Goal: Task Accomplishment & Management: Manage account settings

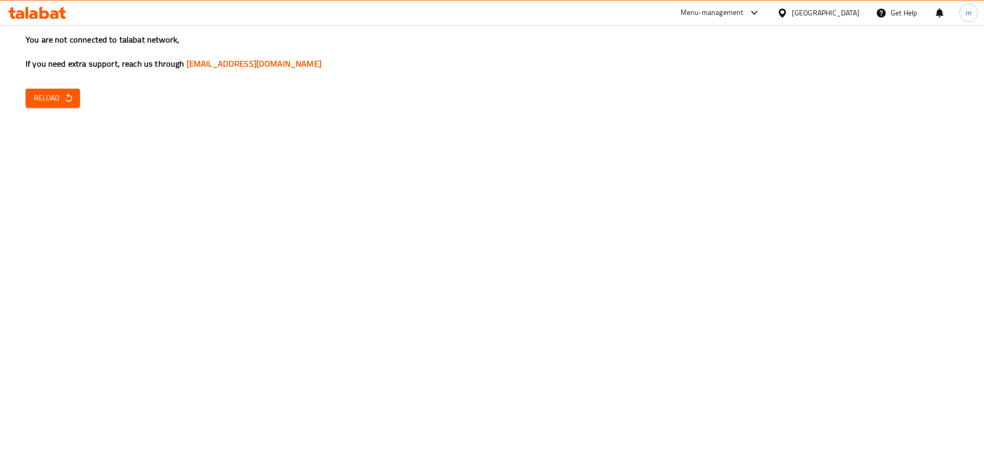
click at [59, 110] on div "You are not connected to talabat network, If you need extra support, reach us t…" at bounding box center [492, 235] width 984 height 471
click at [57, 99] on span "Reload" at bounding box center [53, 98] width 38 height 13
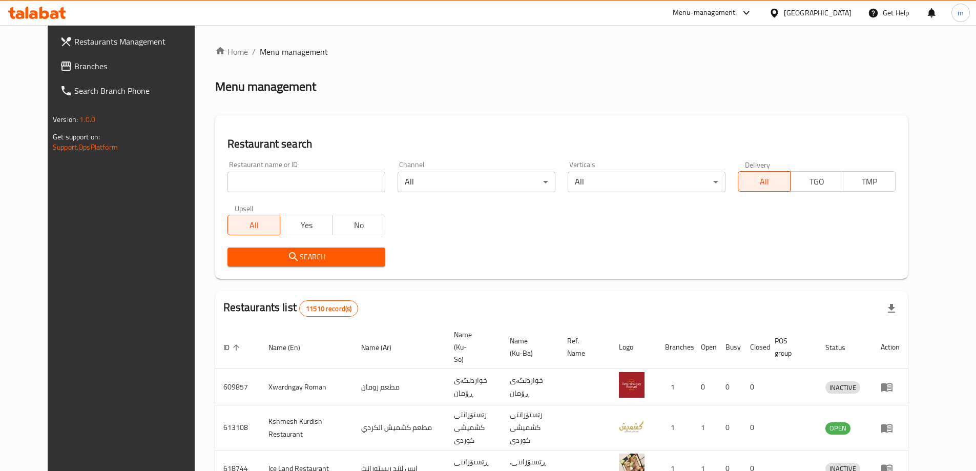
click at [227, 184] on input "search" at bounding box center [306, 182] width 158 height 20
paste input "698172"
type input "698172"
click button "Search" at bounding box center [306, 256] width 158 height 19
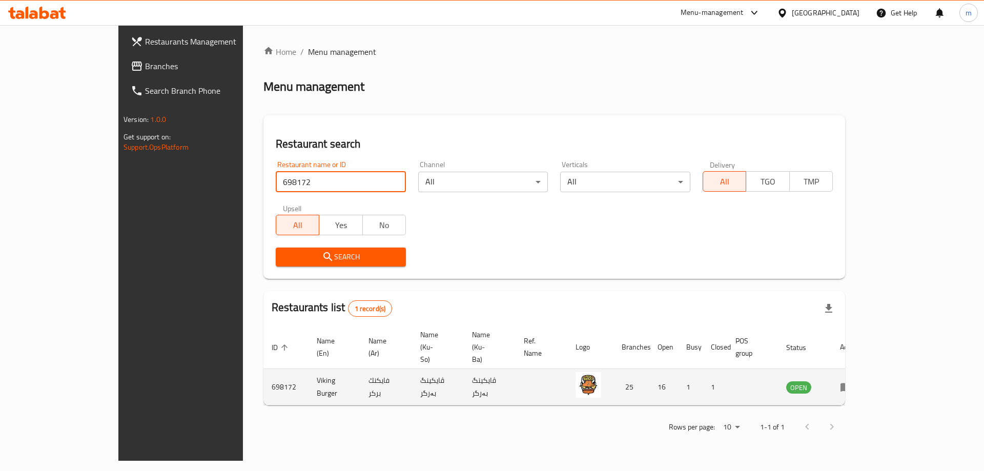
click at [851, 383] on icon "enhanced table" at bounding box center [845, 387] width 11 height 9
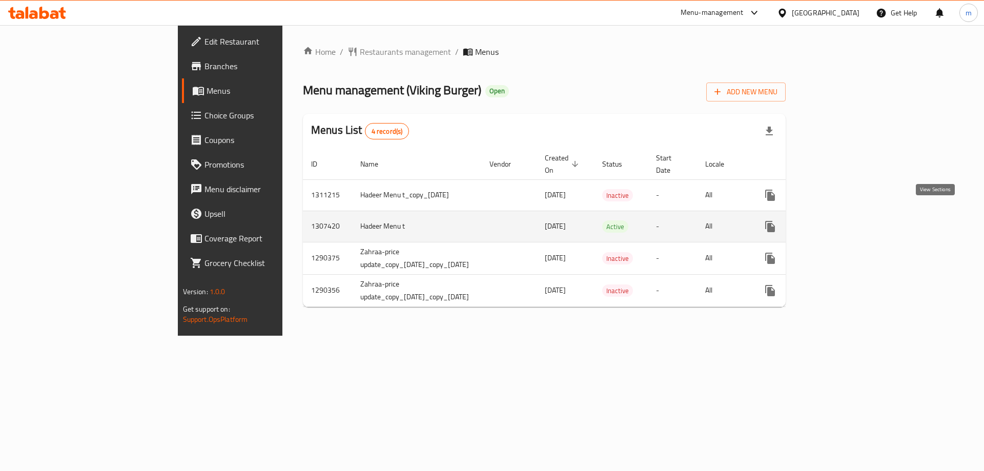
click at [850, 220] on icon "enhanced table" at bounding box center [844, 226] width 12 height 12
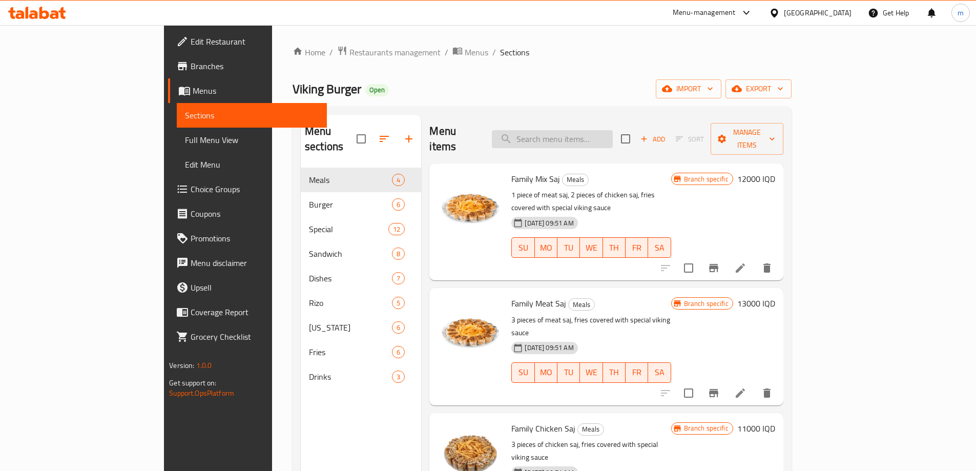
click at [557, 134] on input "search" at bounding box center [552, 139] width 121 height 18
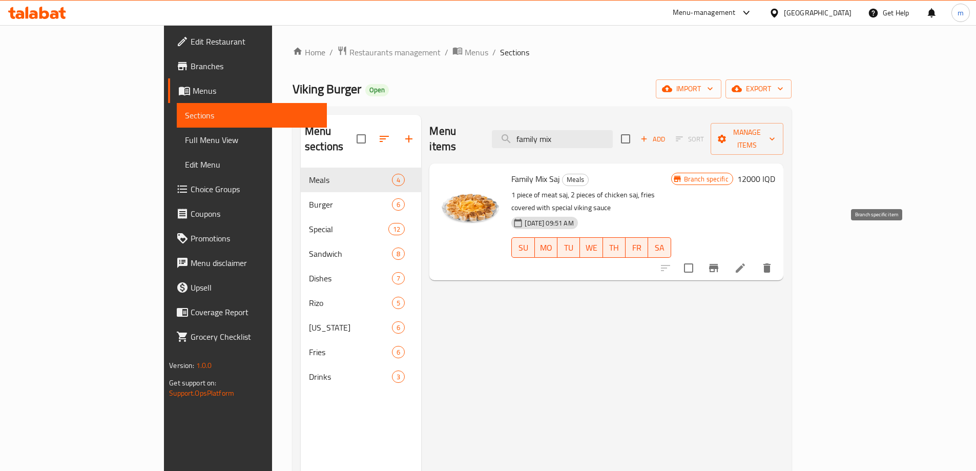
type input "family mix"
click at [720, 262] on icon "Branch-specific-item" at bounding box center [713, 268] width 12 height 12
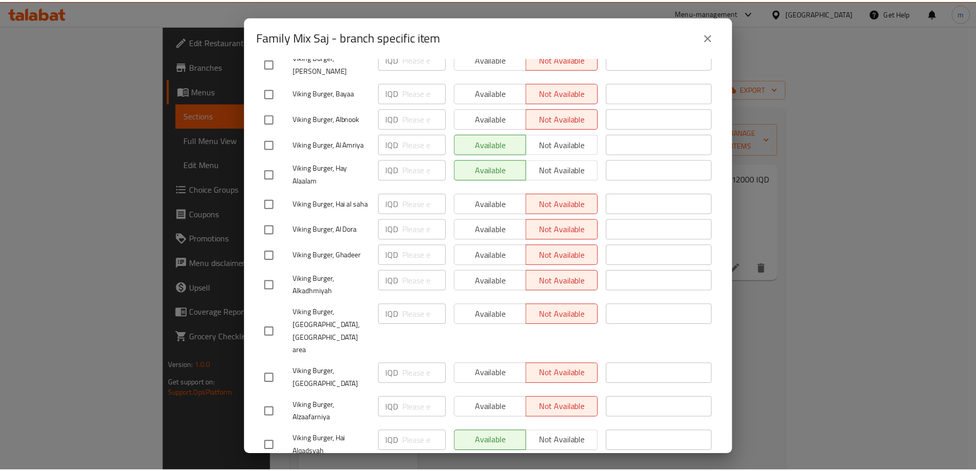
scroll to position [547, 0]
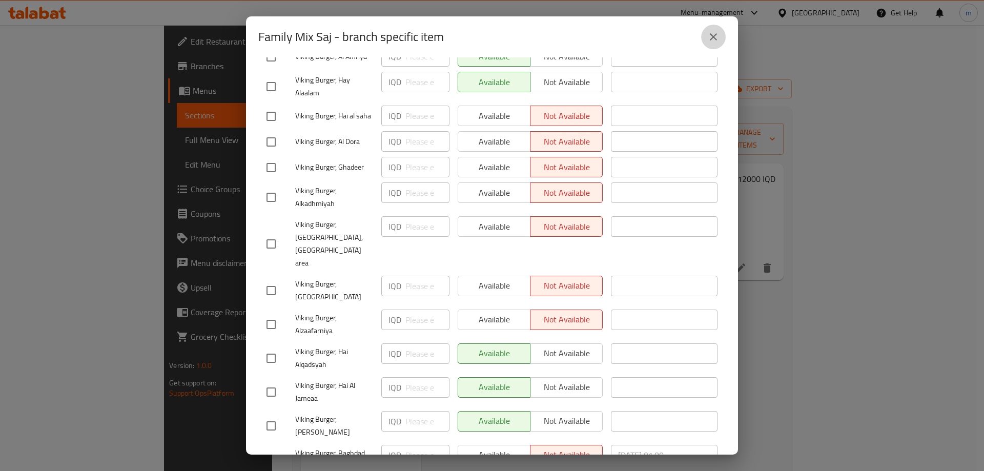
click at [707, 38] on button "close" at bounding box center [713, 37] width 25 height 25
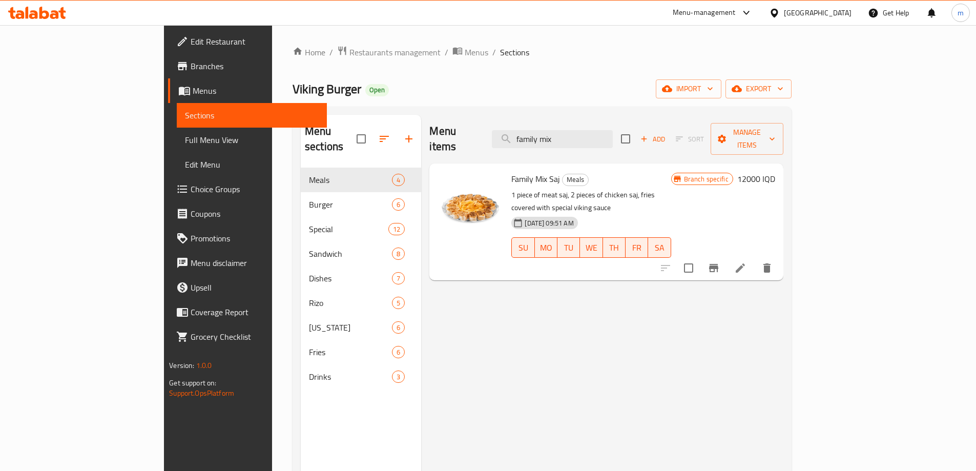
click at [511, 171] on span "Family Mix Saj" at bounding box center [535, 178] width 49 height 15
click at [775, 172] on h6 "12000 IQD" at bounding box center [756, 179] width 38 height 14
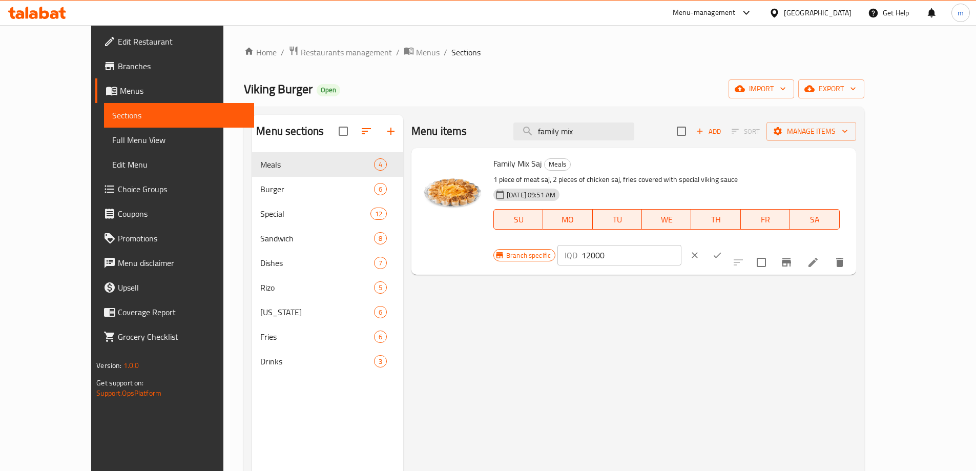
click at [706, 244] on button "clear" at bounding box center [694, 255] width 23 height 23
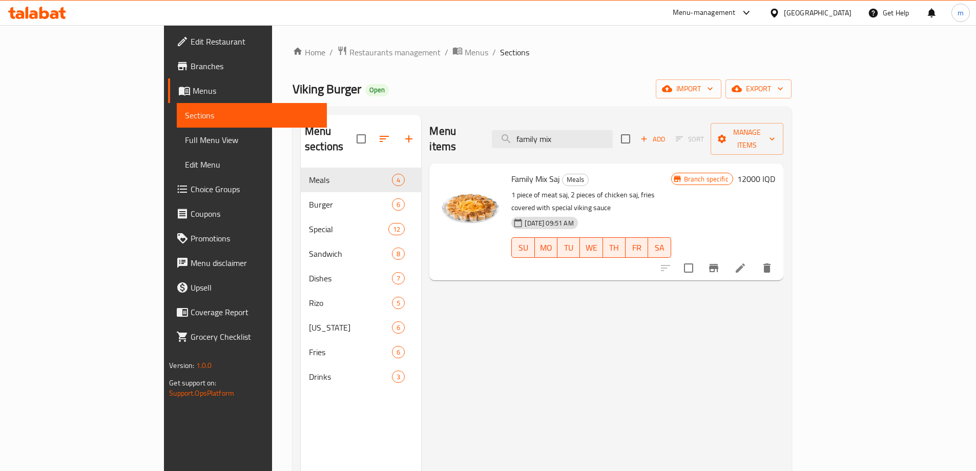
click at [746, 262] on icon at bounding box center [740, 268] width 12 height 12
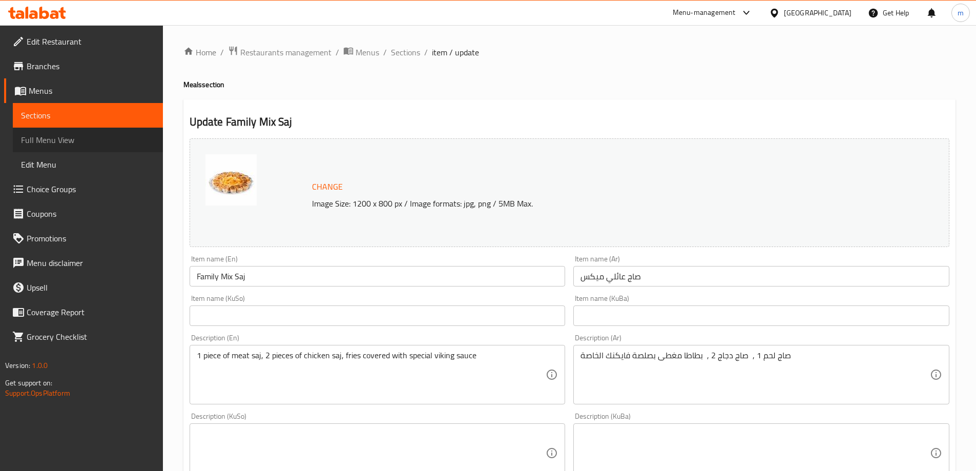
click at [55, 134] on span "Full Menu View" at bounding box center [88, 140] width 134 height 12
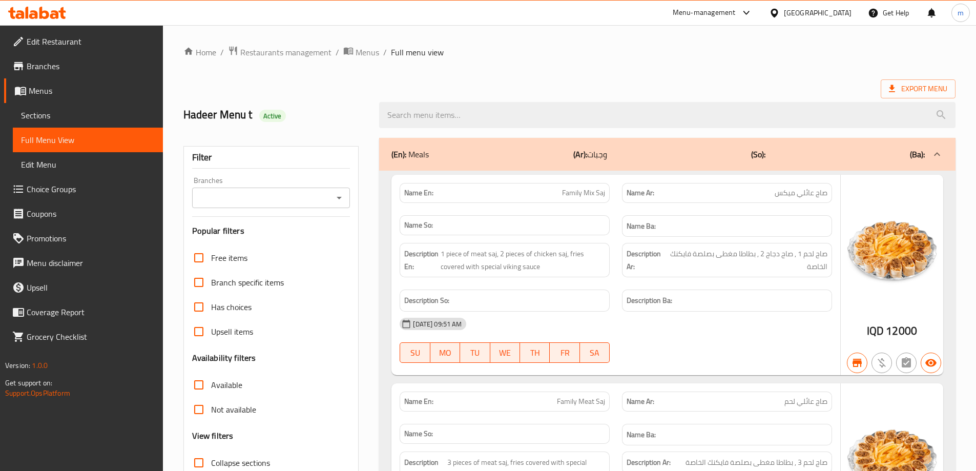
click at [254, 203] on input "Branches" at bounding box center [262, 198] width 135 height 14
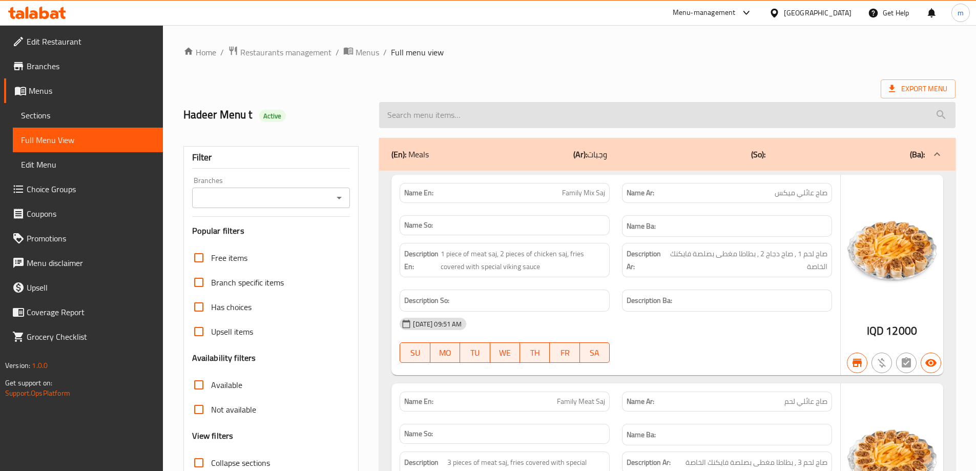
click at [467, 115] on input "search" at bounding box center [667, 115] width 576 height 26
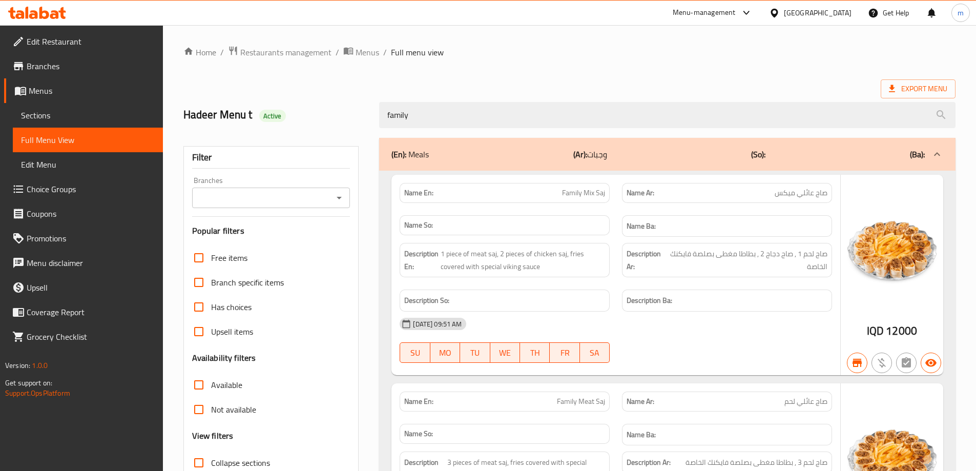
type input "family"
click at [587, 194] on span "Family Mix Saj" at bounding box center [583, 193] width 43 height 11
copy span "Family Mix Saj"
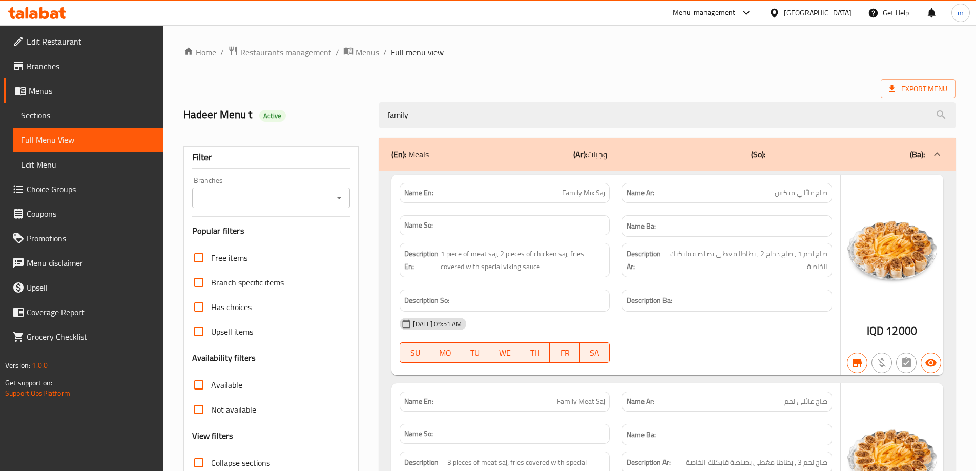
click at [209, 202] on input "Branches" at bounding box center [262, 198] width 135 height 14
click at [279, 205] on div "Branches" at bounding box center [271, 198] width 158 height 20
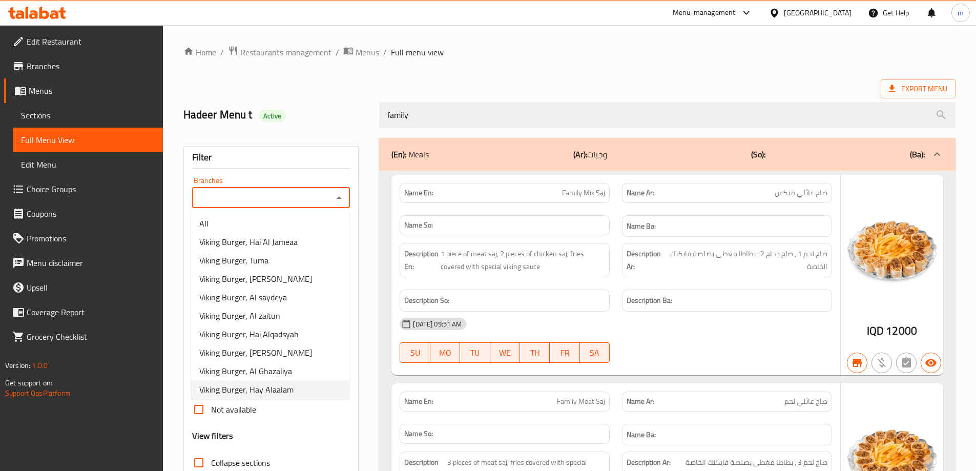
click at [297, 380] on li "Viking Burger, Hay Alaalam" at bounding box center [270, 389] width 158 height 18
type input "Viking Burger, Hay Alaalam"
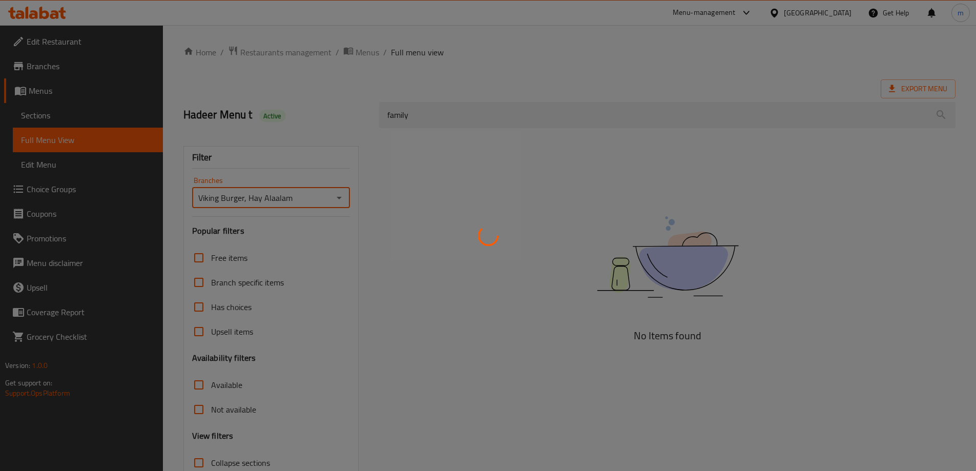
click at [424, 115] on div at bounding box center [488, 235] width 976 height 471
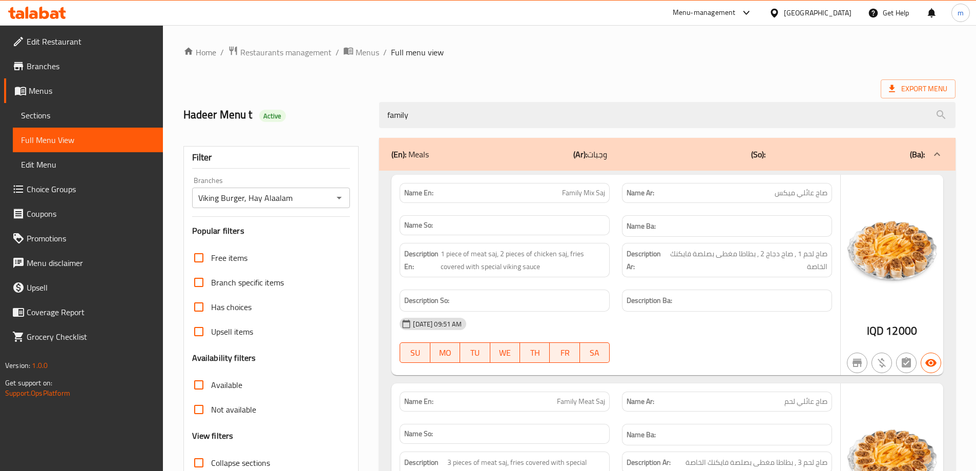
click at [424, 115] on div at bounding box center [488, 235] width 976 height 471
click at [424, 115] on input "family" at bounding box center [667, 115] width 576 height 26
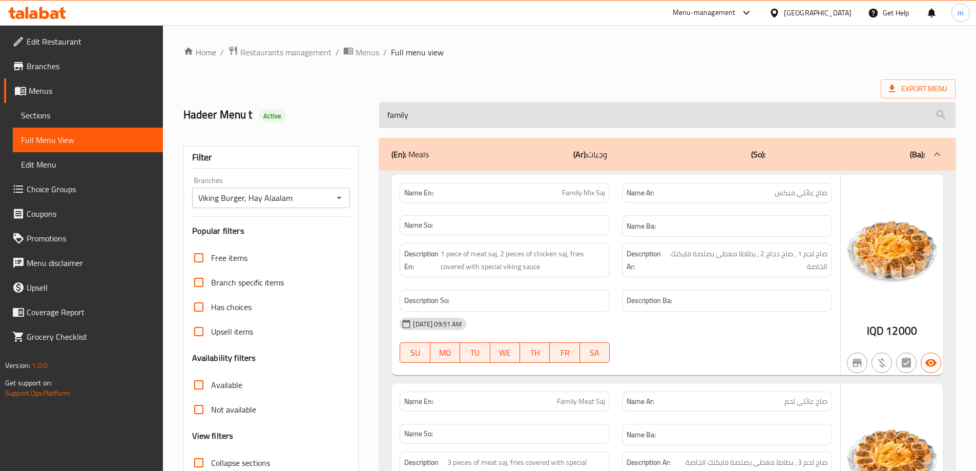
paste input "Family Mix Saj"
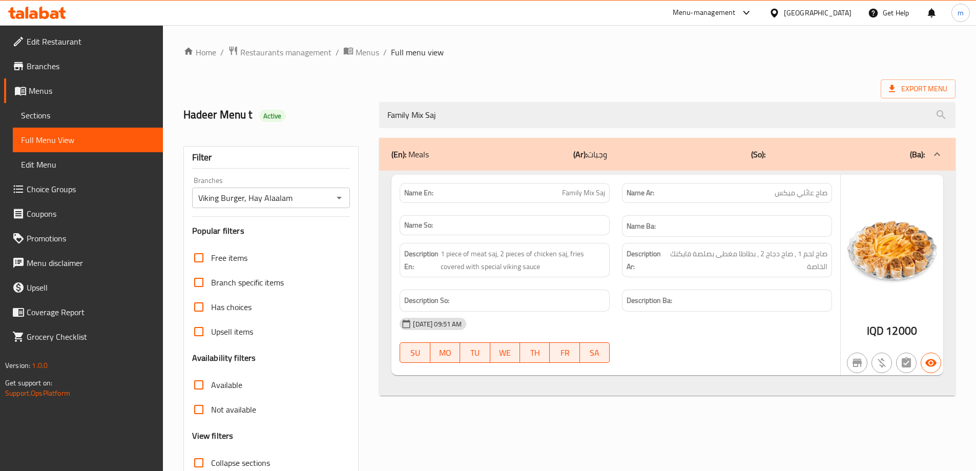
type input "Family Mix Saj"
click at [268, 210] on div "Filter Branches Viking Burger, Hay Alaalam Branches Popular filters Free items …" at bounding box center [271, 335] width 176 height 379
click at [299, 203] on input "Viking Burger, Hay Alaalam" at bounding box center [262, 198] width 135 height 14
click at [336, 197] on icon "Open" at bounding box center [339, 198] width 12 height 12
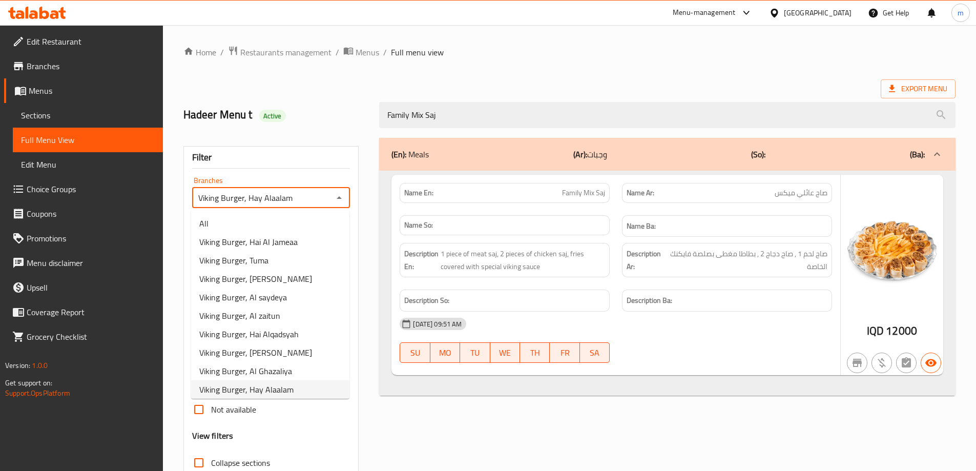
scroll to position [2, 0]
click at [249, 262] on span "Viking Burger, Tuma" at bounding box center [233, 258] width 69 height 12
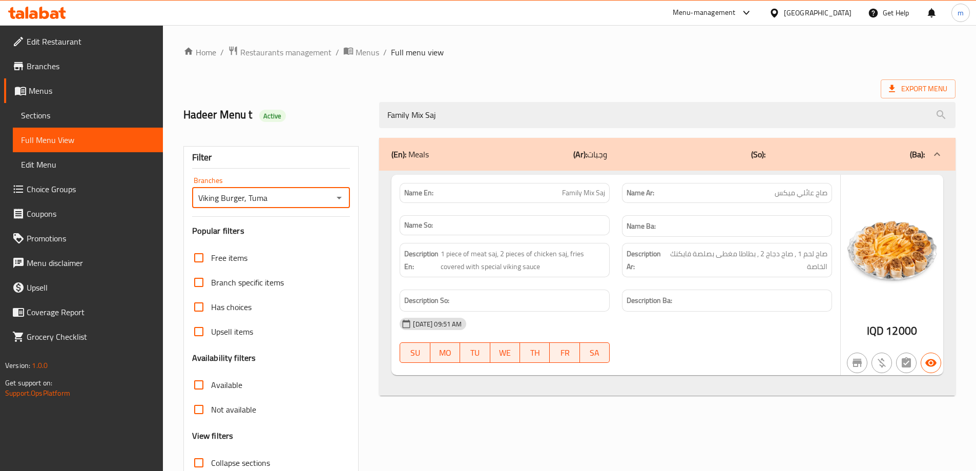
click at [342, 197] on icon "Open" at bounding box center [339, 198] width 12 height 12
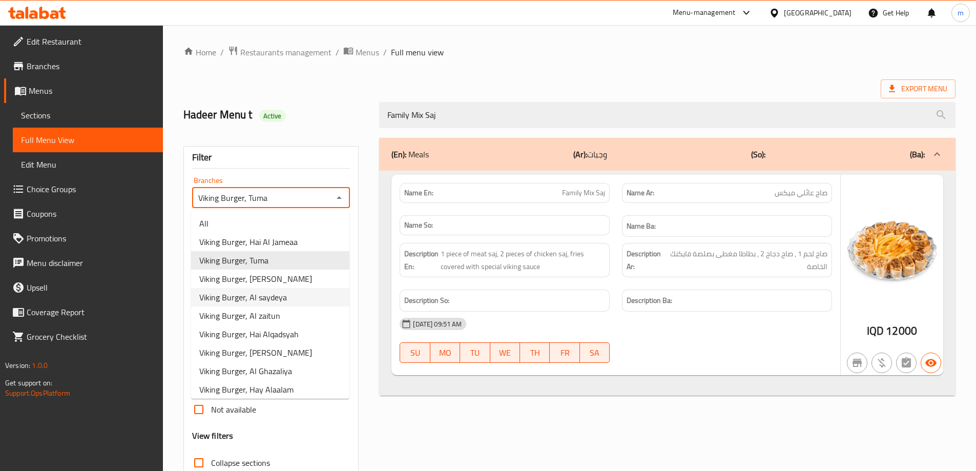
click at [246, 295] on span "Viking Burger, Al saydeya" at bounding box center [243, 297] width 88 height 12
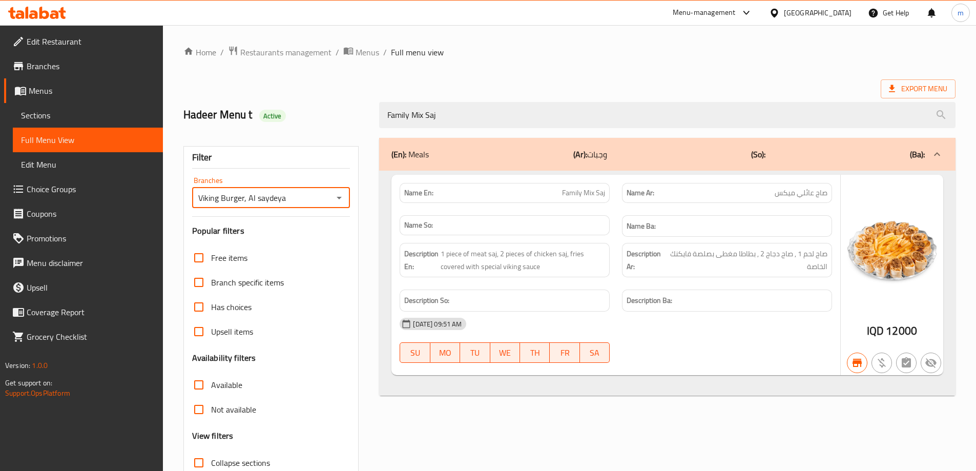
click at [340, 201] on icon "Open" at bounding box center [339, 198] width 12 height 12
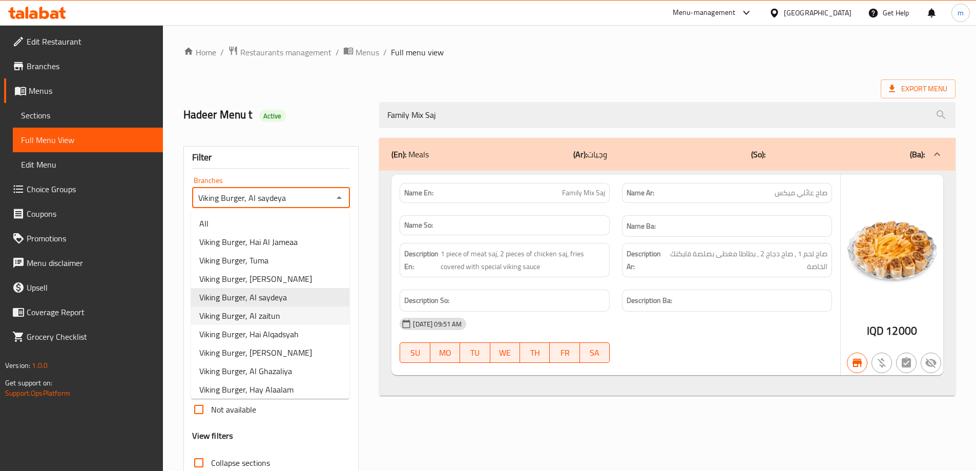
click at [223, 315] on span "Viking Burger, Al zaitun" at bounding box center [239, 315] width 81 height 12
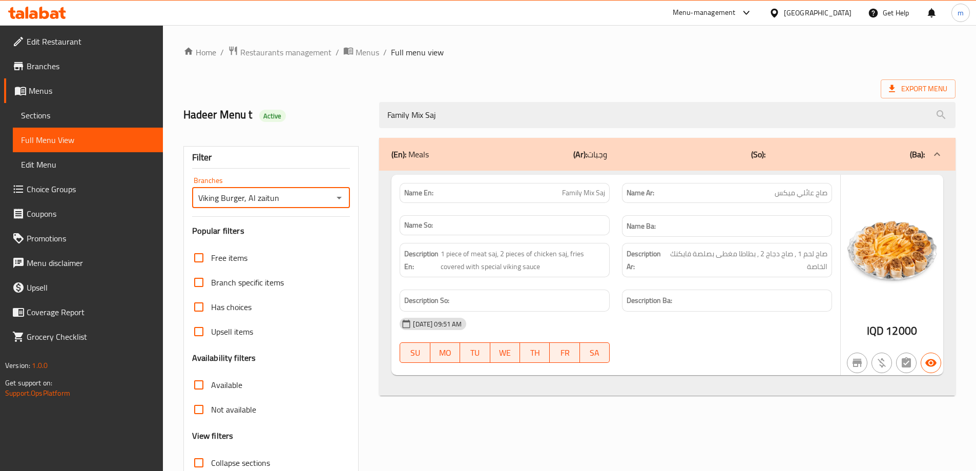
click at [338, 197] on icon "Open" at bounding box center [339, 198] width 5 height 3
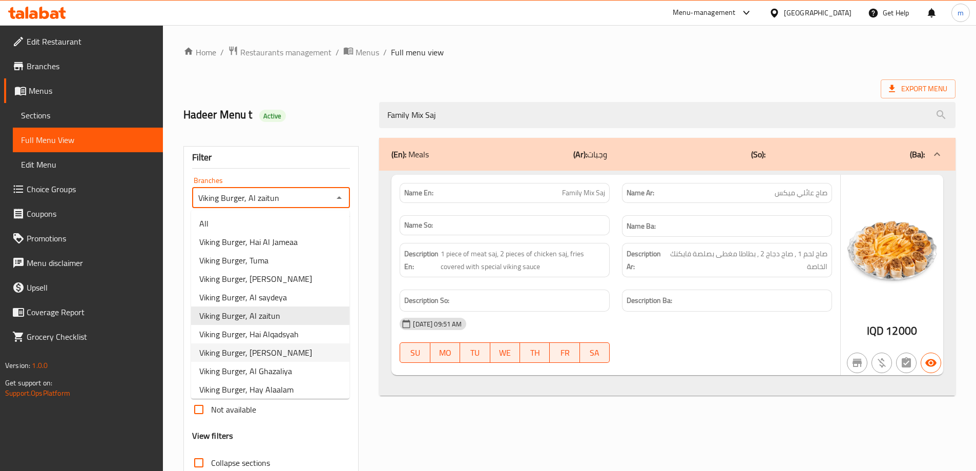
click at [218, 358] on span "Viking Burger, Hay Al Hussein" at bounding box center [255, 352] width 113 height 12
type input "Viking Burger, Hay Al Hussein"
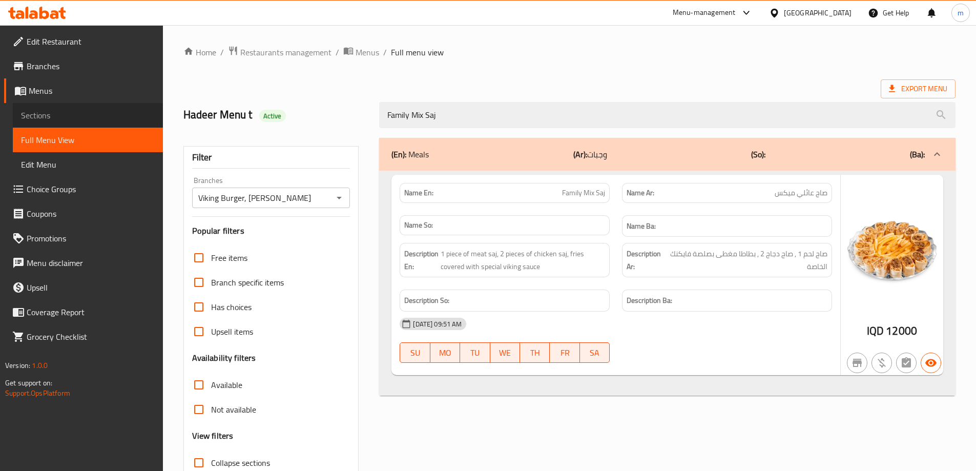
click at [70, 117] on span "Sections" at bounding box center [88, 115] width 134 height 12
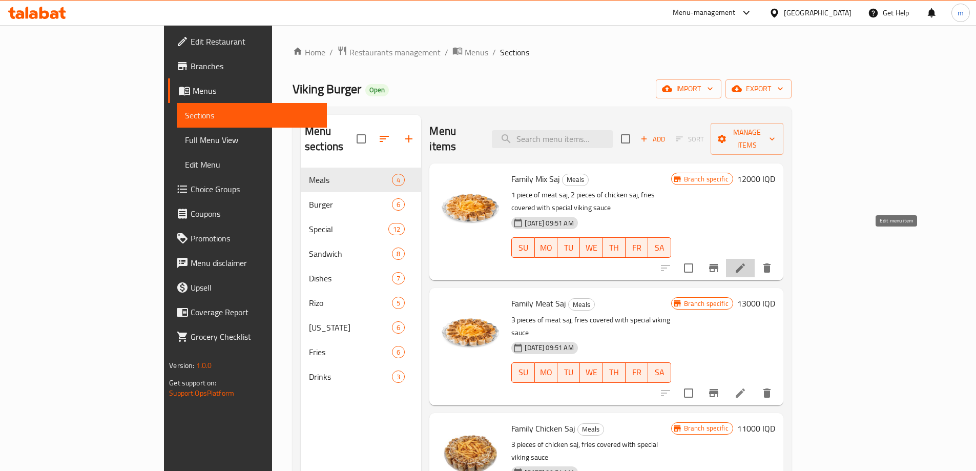
click at [745, 263] on icon at bounding box center [740, 267] width 9 height 9
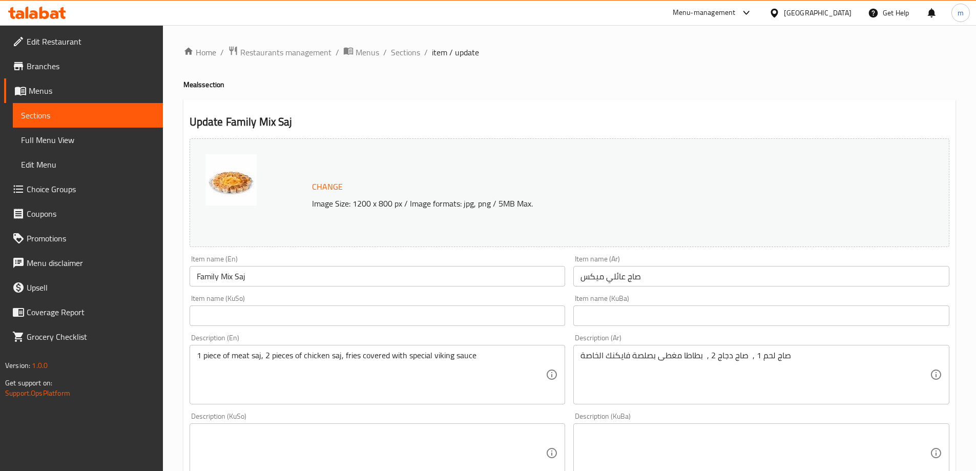
click at [236, 279] on input "Family Mix Saj" at bounding box center [378, 276] width 376 height 20
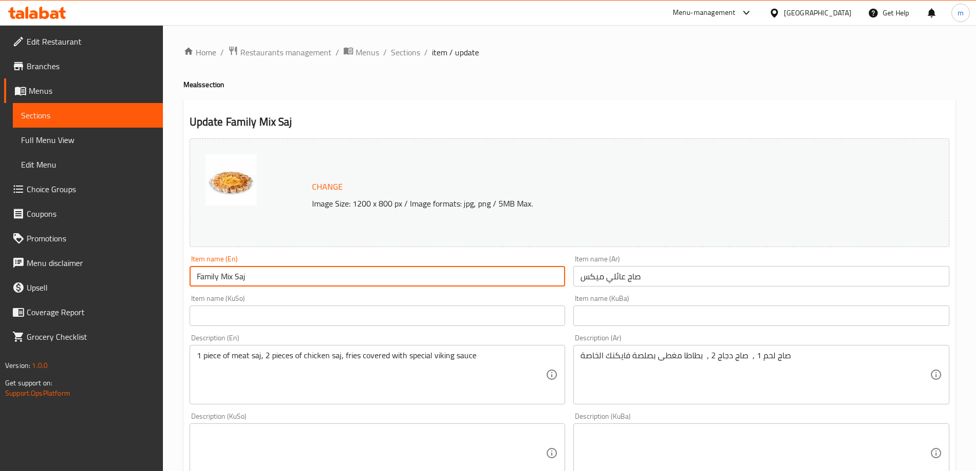
click at [237, 279] on input "Family Mix Saj" at bounding box center [378, 276] width 376 height 20
click at [74, 135] on span "Full Menu View" at bounding box center [88, 140] width 134 height 12
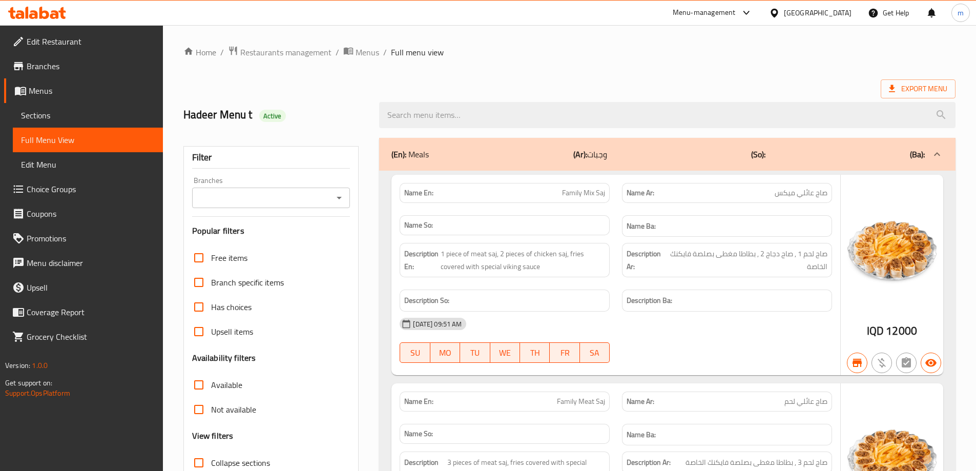
click at [267, 188] on div "Branches" at bounding box center [271, 198] width 158 height 20
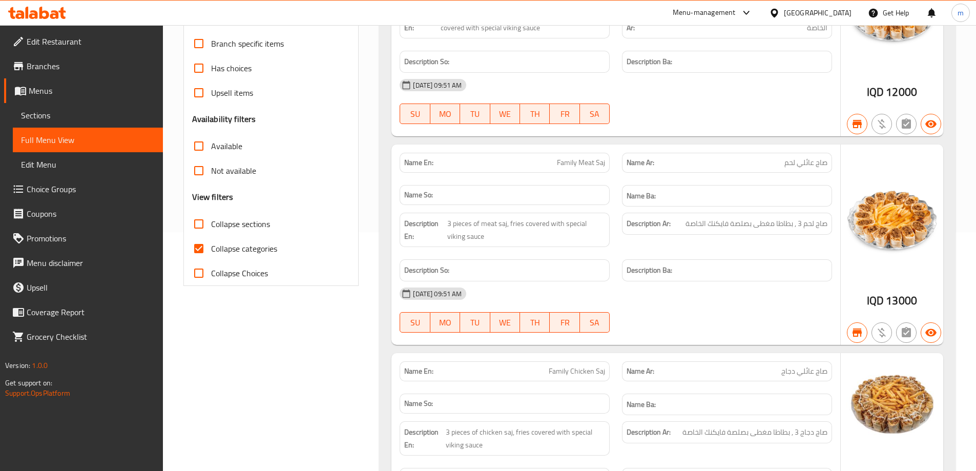
scroll to position [239, 0]
click at [236, 245] on span "Collapse categories" at bounding box center [244, 248] width 66 height 12
click at [211, 245] on input "Collapse categories" at bounding box center [198, 248] width 25 height 25
checkbox input "false"
click at [235, 226] on span "Collapse sections" at bounding box center [240, 223] width 59 height 12
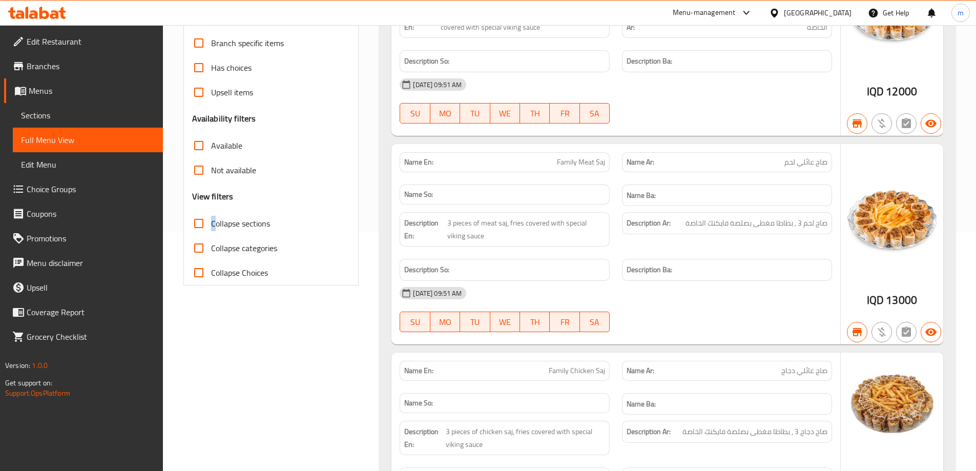
click at [213, 222] on span "Collapse sections" at bounding box center [240, 223] width 59 height 12
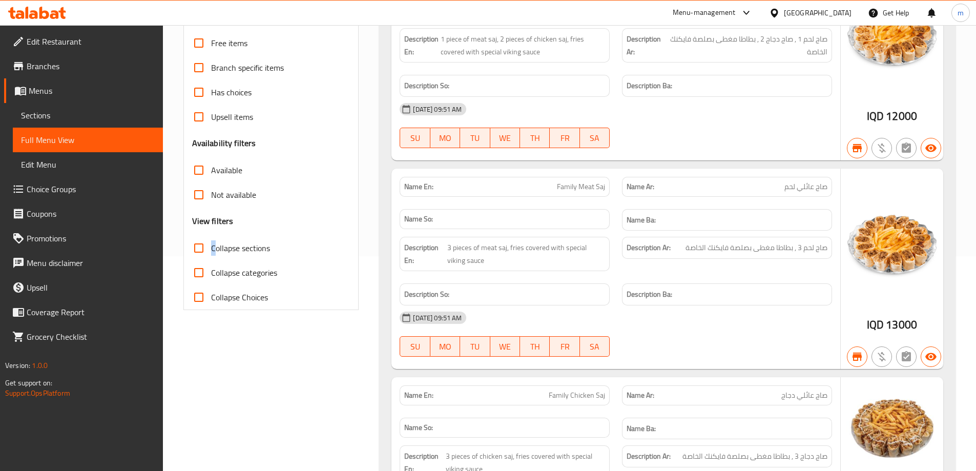
scroll to position [119, 0]
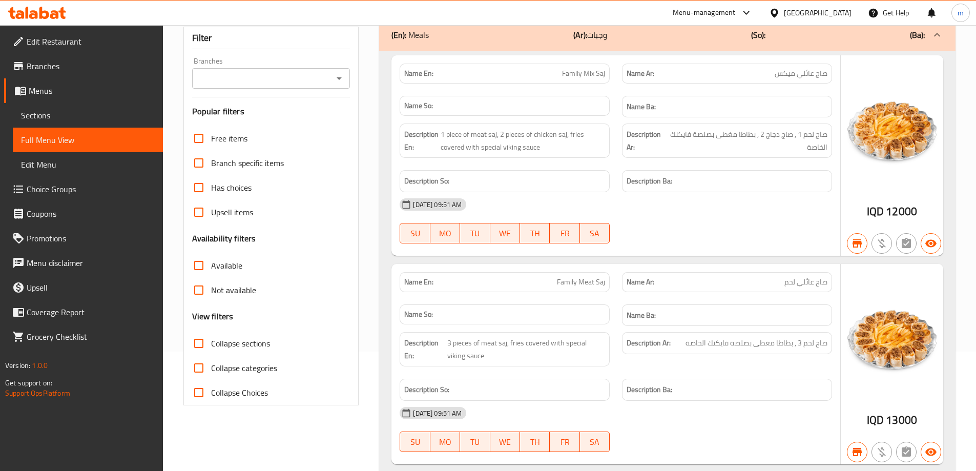
click at [577, 75] on span "Family Mix Saj" at bounding box center [583, 73] width 43 height 11
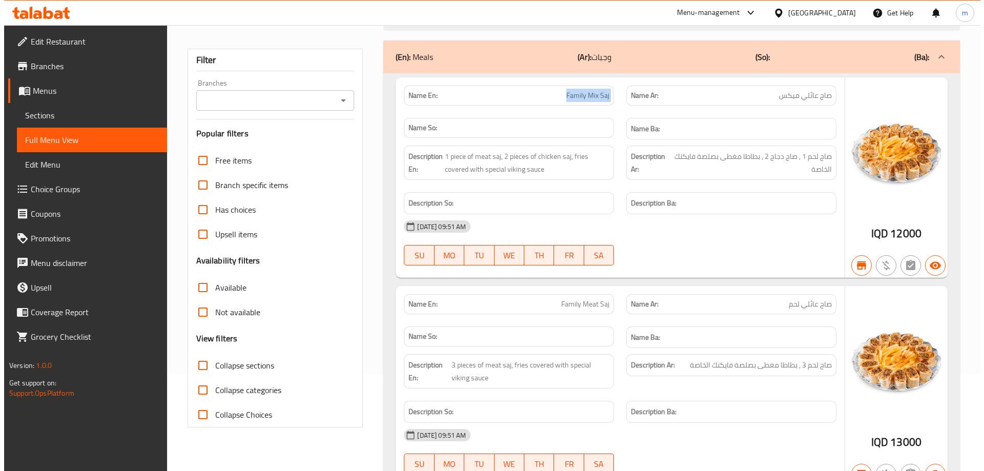
scroll to position [0, 0]
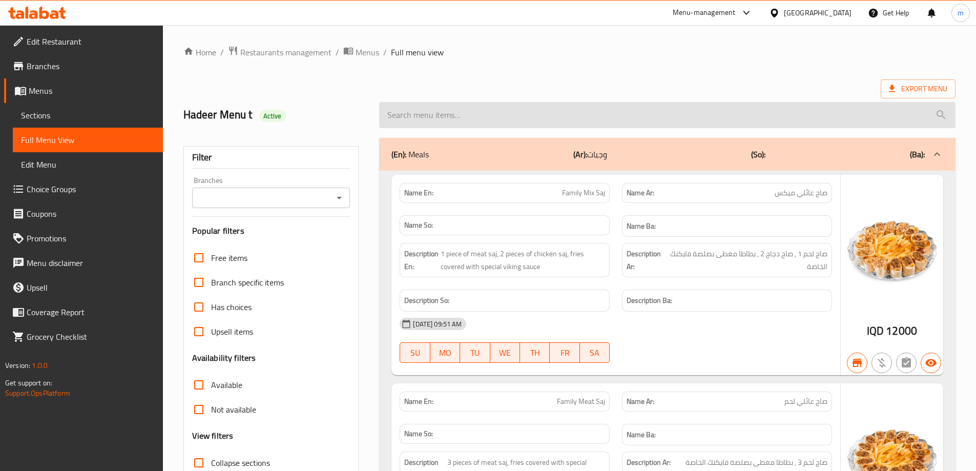
click at [543, 119] on input "search" at bounding box center [667, 115] width 576 height 26
paste input "Family Mix Saj"
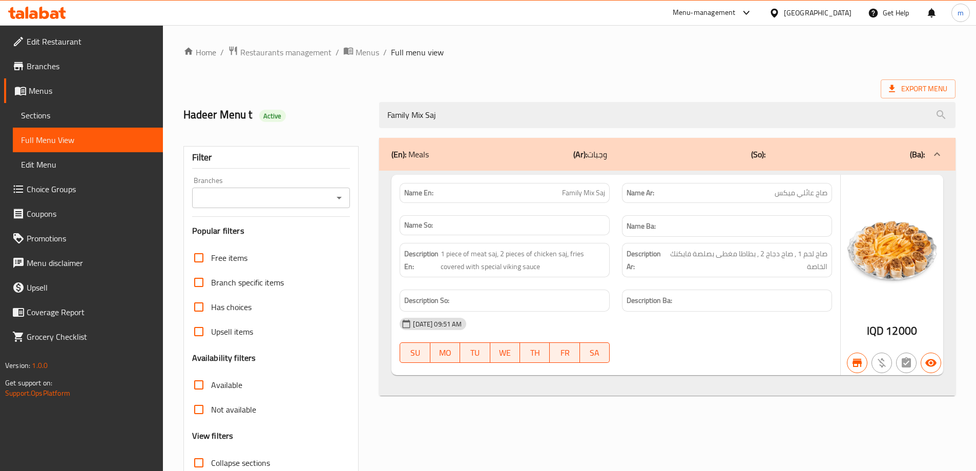
click at [335, 200] on icon "Open" at bounding box center [339, 198] width 12 height 12
type input "Family Mix Saj"
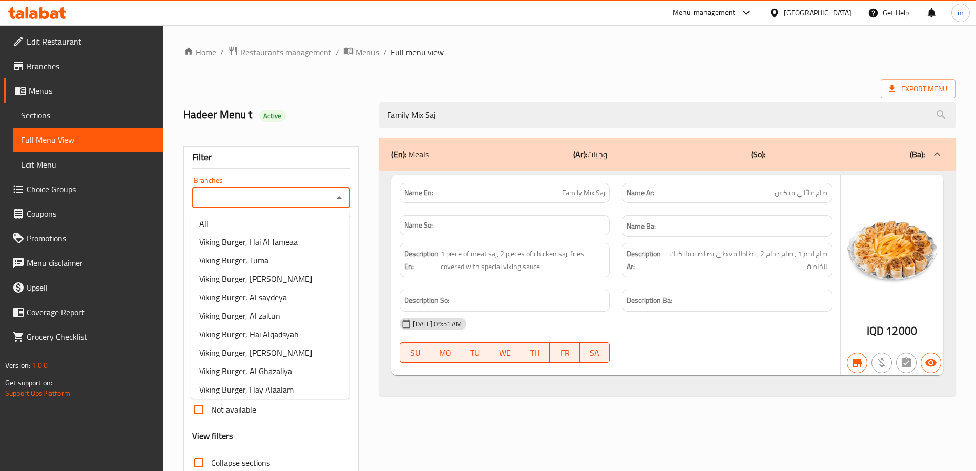
click at [72, 118] on span "Sections" at bounding box center [88, 115] width 134 height 12
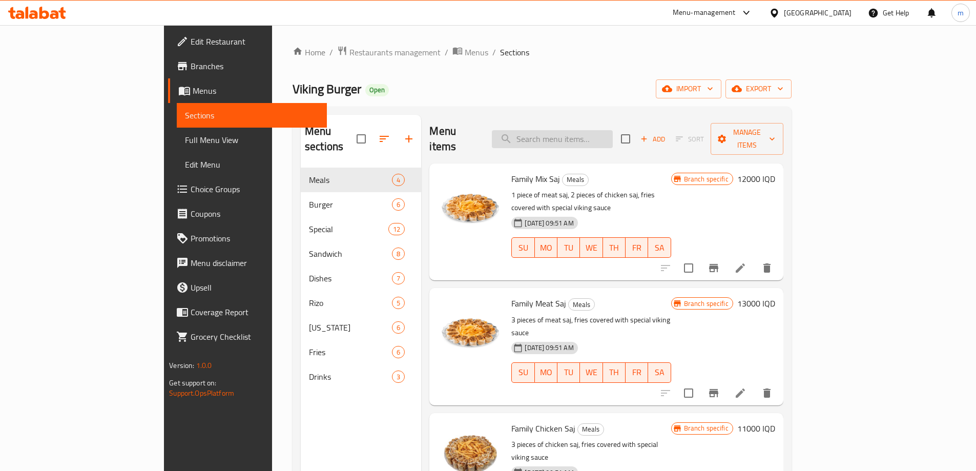
click at [563, 130] on input "search" at bounding box center [552, 139] width 121 height 18
paste input "Family Mix Saj"
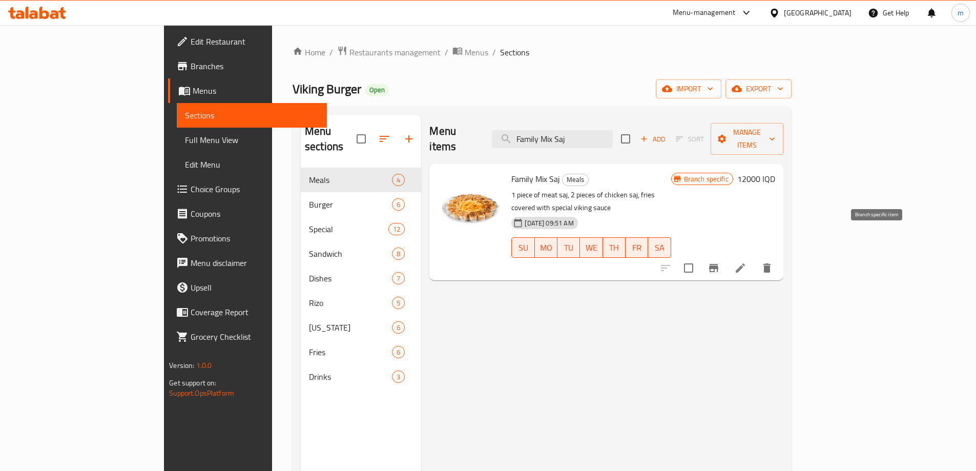
type input "Family Mix Saj"
click at [726, 256] on button "Branch-specific-item" at bounding box center [713, 268] width 25 height 25
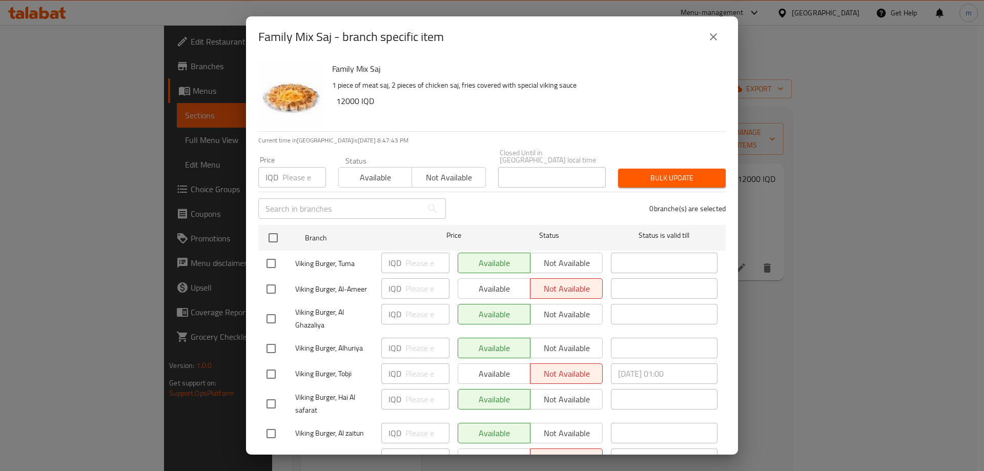
click at [715, 39] on icon "close" at bounding box center [713, 36] width 7 height 7
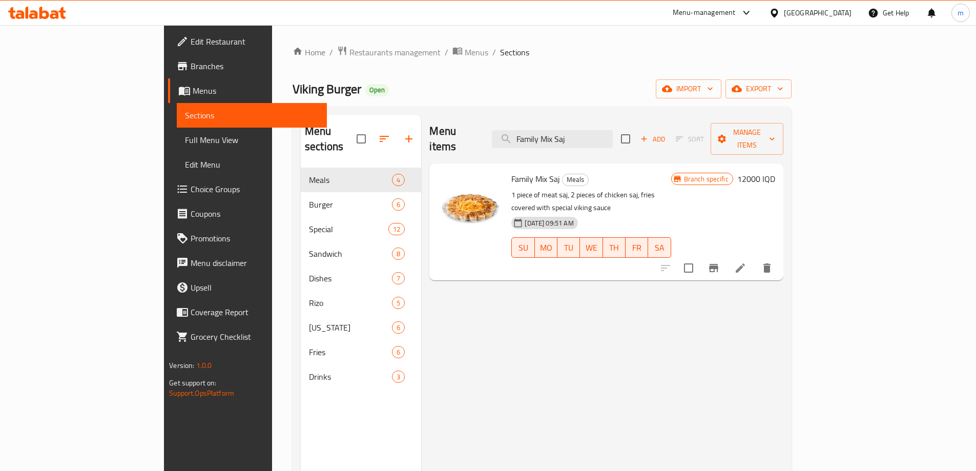
click at [177, 153] on link "Edit Menu" at bounding box center [252, 164] width 150 height 25
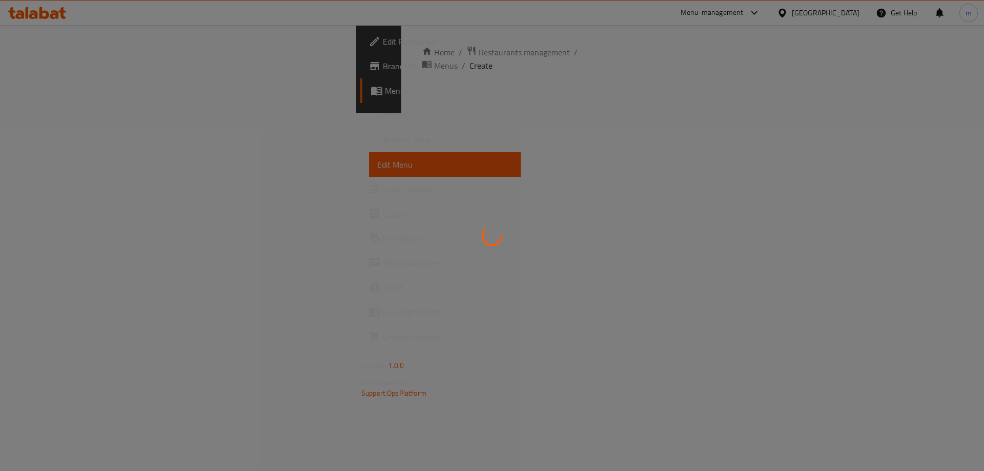
click at [73, 142] on div at bounding box center [492, 235] width 984 height 471
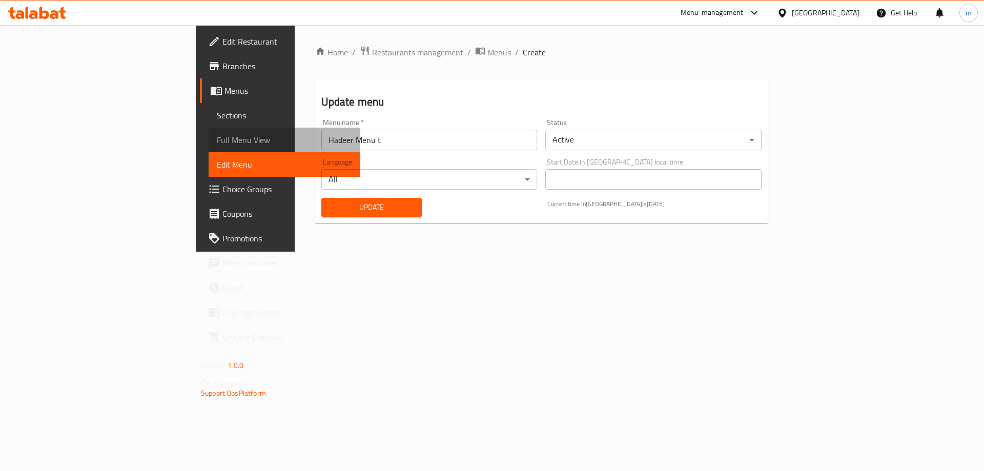
drag, startPoint x: 56, startPoint y: 140, endPoint x: 88, endPoint y: 133, distance: 32.5
click at [217, 141] on span "Full Menu View" at bounding box center [284, 140] width 135 height 12
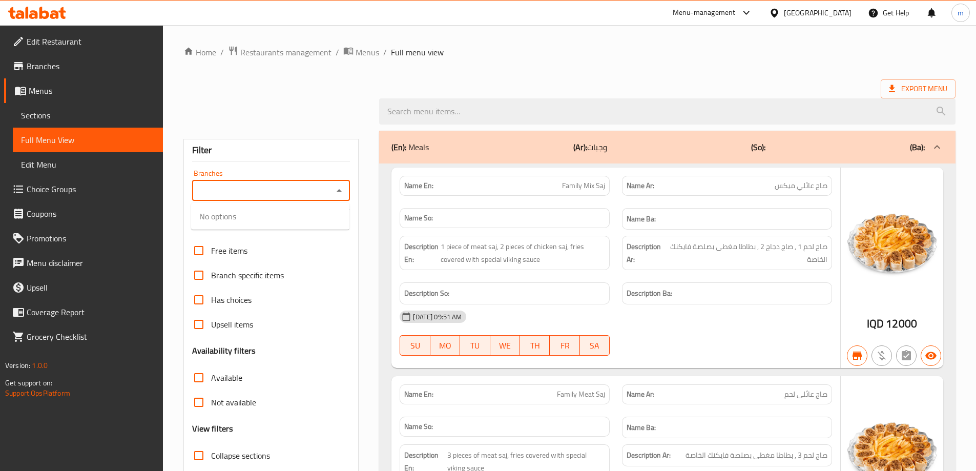
click at [301, 190] on input "Branches" at bounding box center [262, 190] width 135 height 14
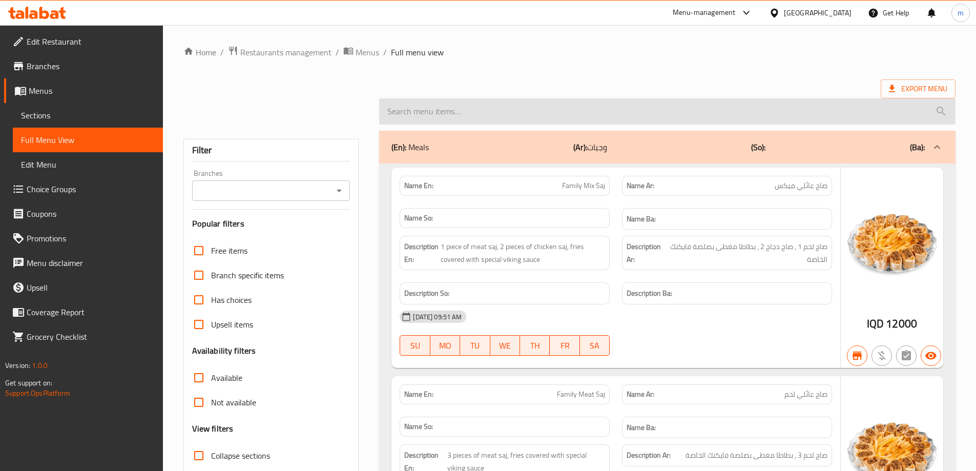
click at [448, 116] on input "search" at bounding box center [667, 111] width 576 height 26
paste input "Family Mix Saj"
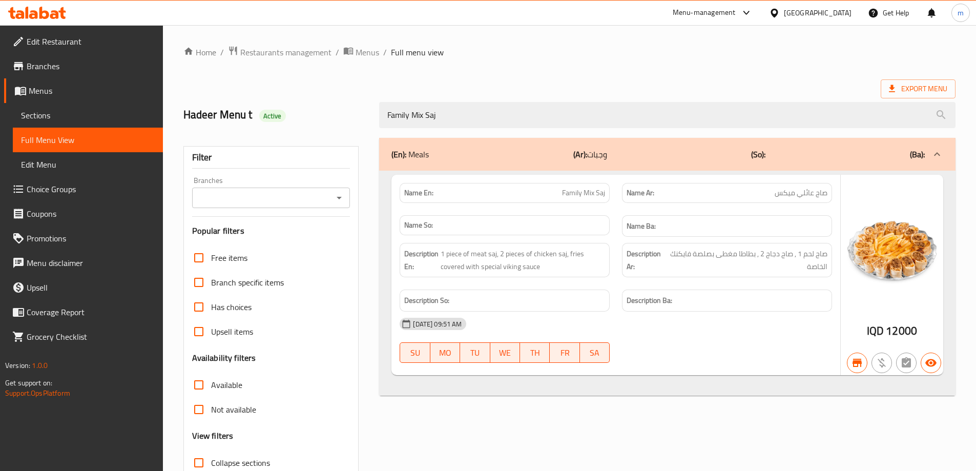
type input "Family Mix Saj"
click at [323, 202] on input "Branches" at bounding box center [262, 198] width 135 height 14
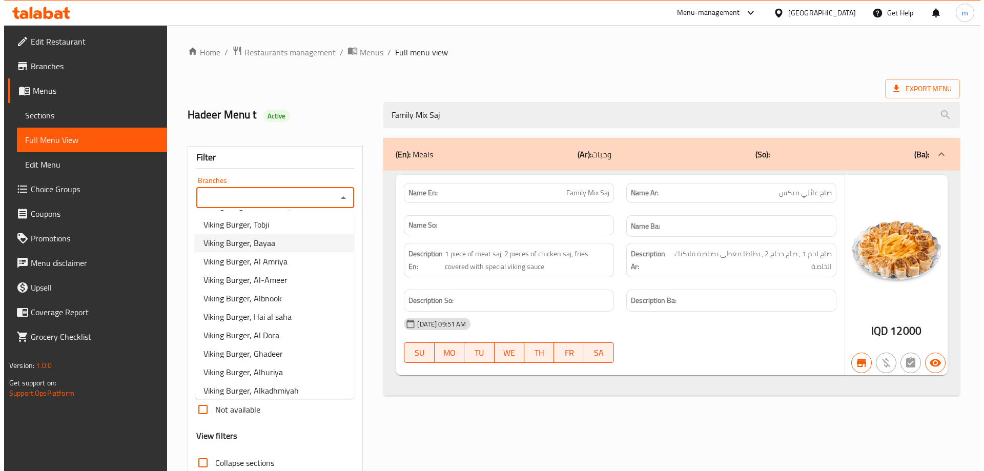
scroll to position [180, 0]
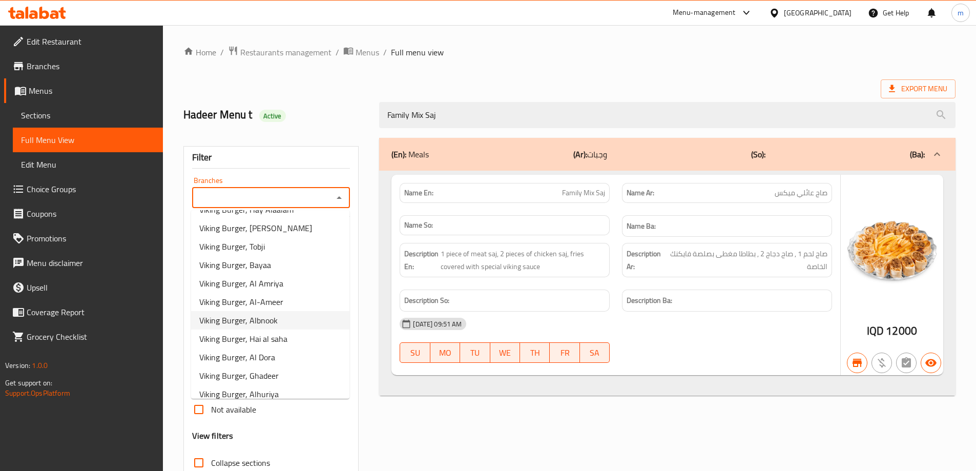
click at [282, 315] on li "Viking Burger, Albnook" at bounding box center [270, 320] width 158 height 18
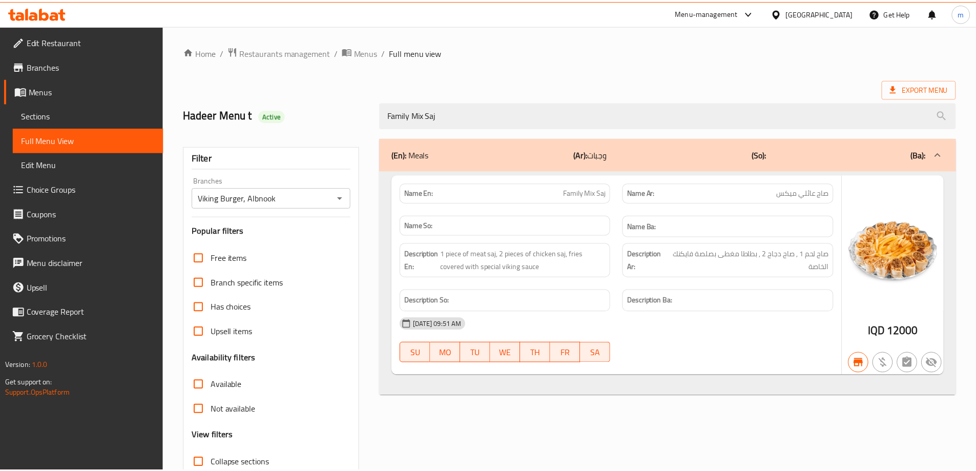
scroll to position [74, 0]
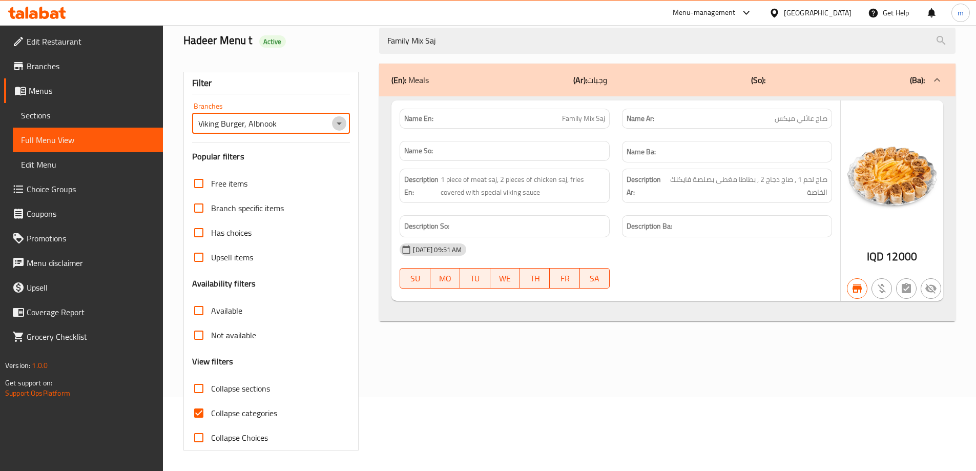
click at [341, 124] on icon "Open" at bounding box center [339, 123] width 12 height 12
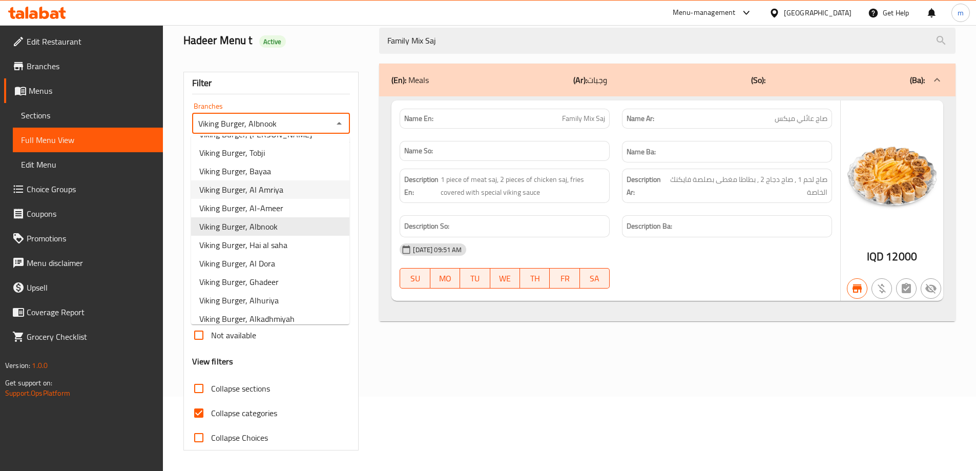
scroll to position [239, 0]
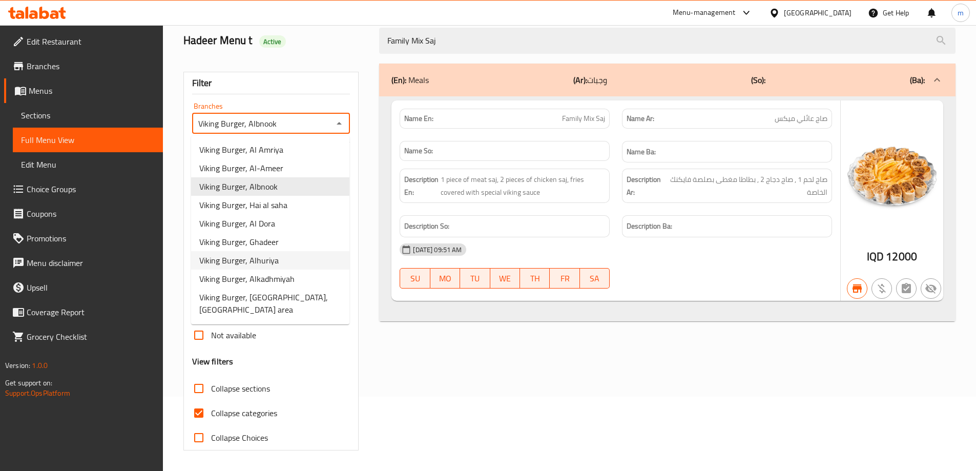
click at [305, 259] on li "Viking Burger, Alhuriya" at bounding box center [270, 260] width 158 height 18
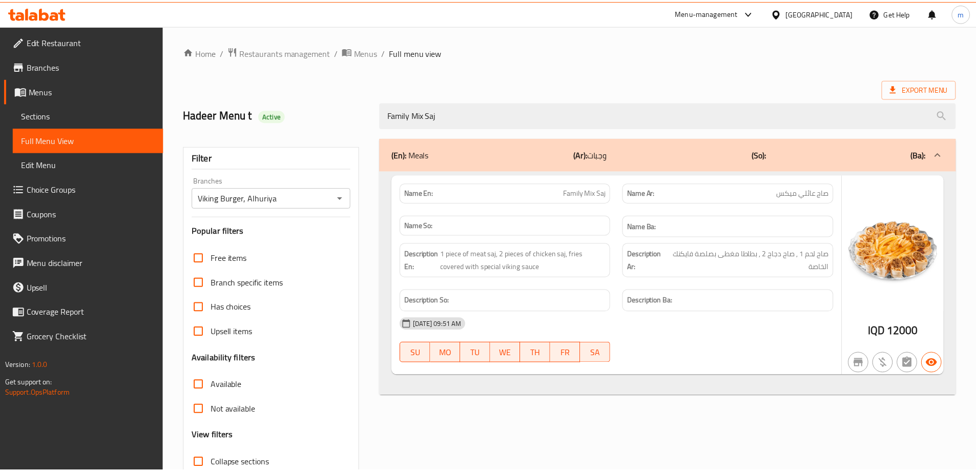
scroll to position [74, 0]
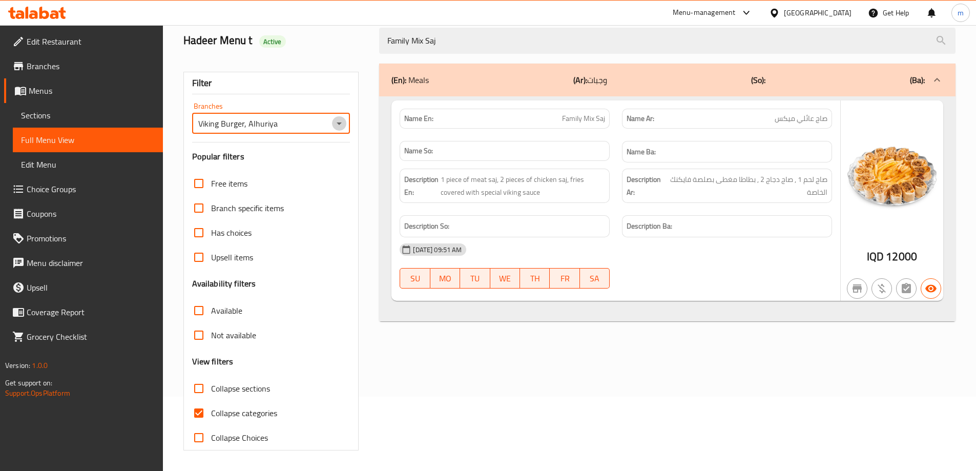
click at [339, 124] on icon "Open" at bounding box center [339, 123] width 12 height 12
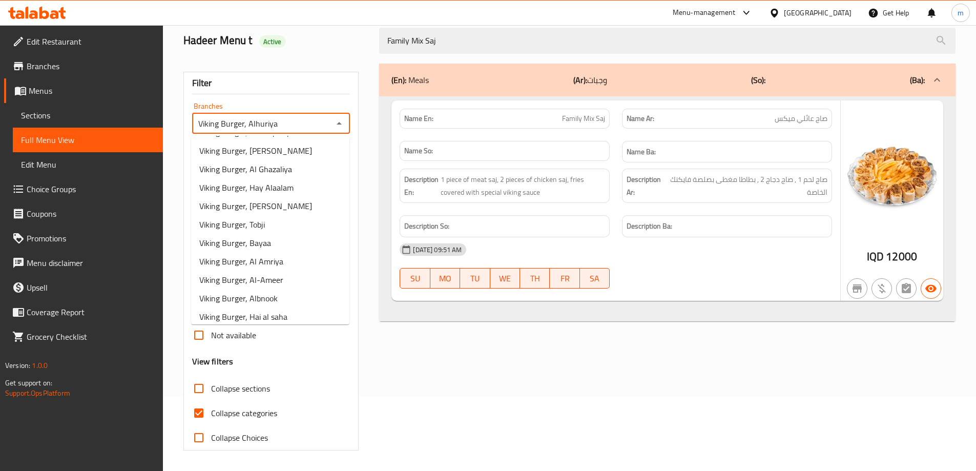
scroll to position [299, 0]
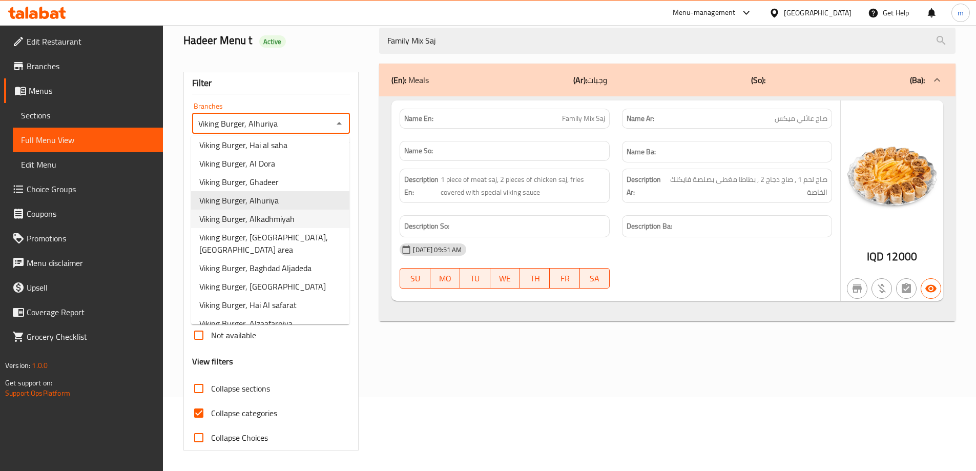
click at [274, 221] on span "Viking Burger, Alkadhmiyah" at bounding box center [246, 219] width 95 height 12
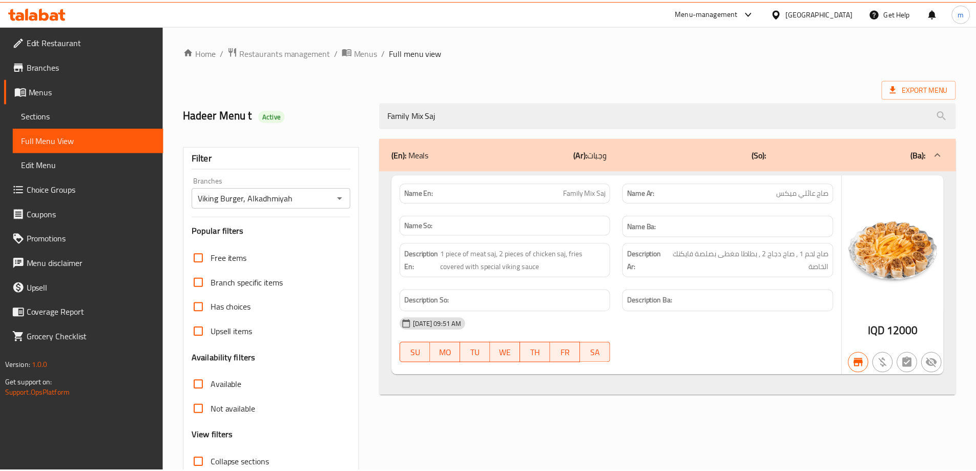
scroll to position [74, 0]
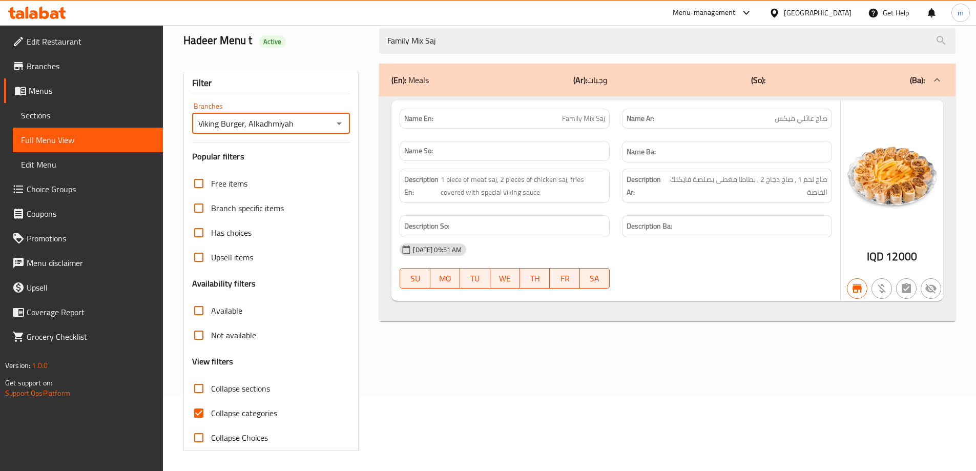
click at [340, 127] on icon "Open" at bounding box center [339, 123] width 12 height 12
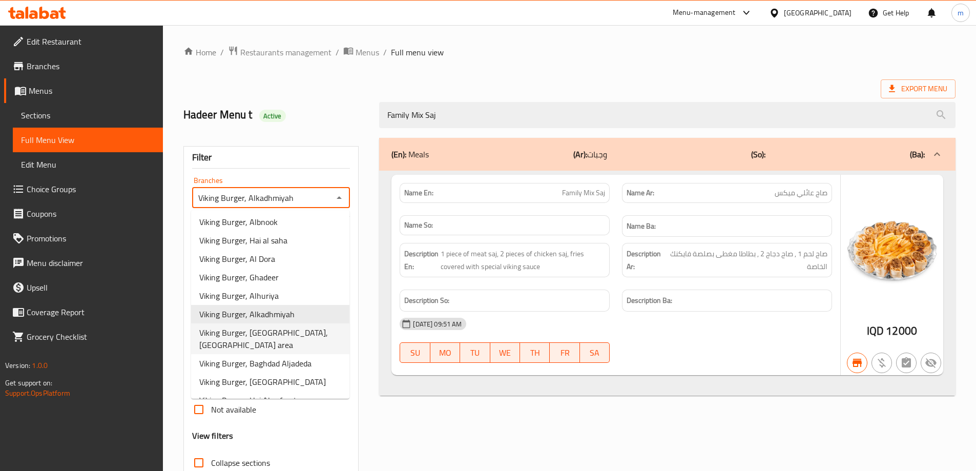
scroll to position [299, 0]
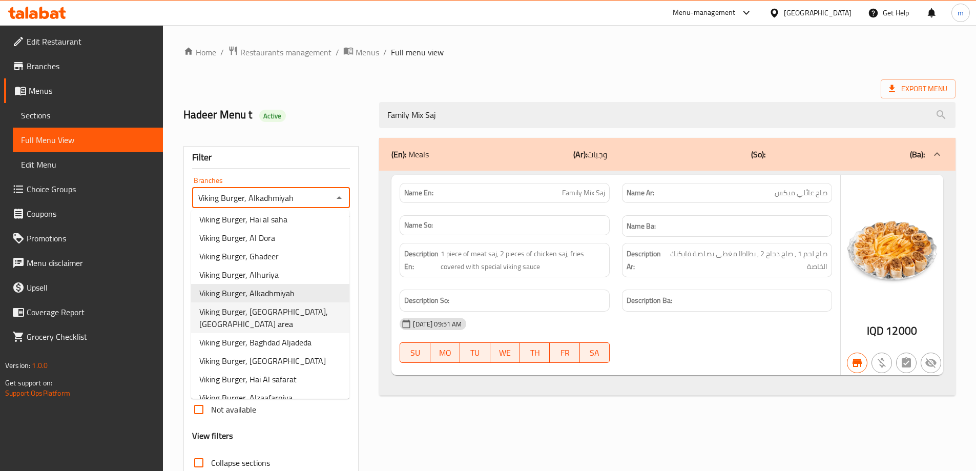
click at [295, 315] on span "Viking Burger, Alsadr City, Sadr area" at bounding box center [270, 317] width 142 height 25
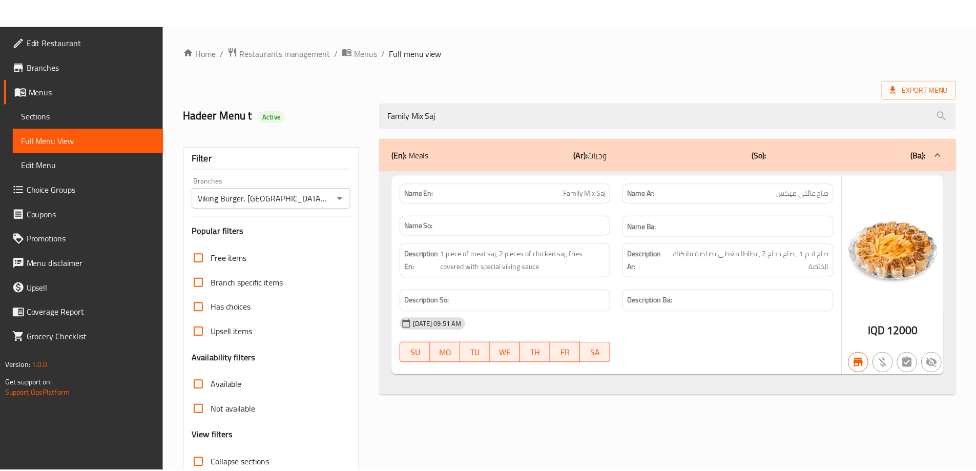
scroll to position [74, 0]
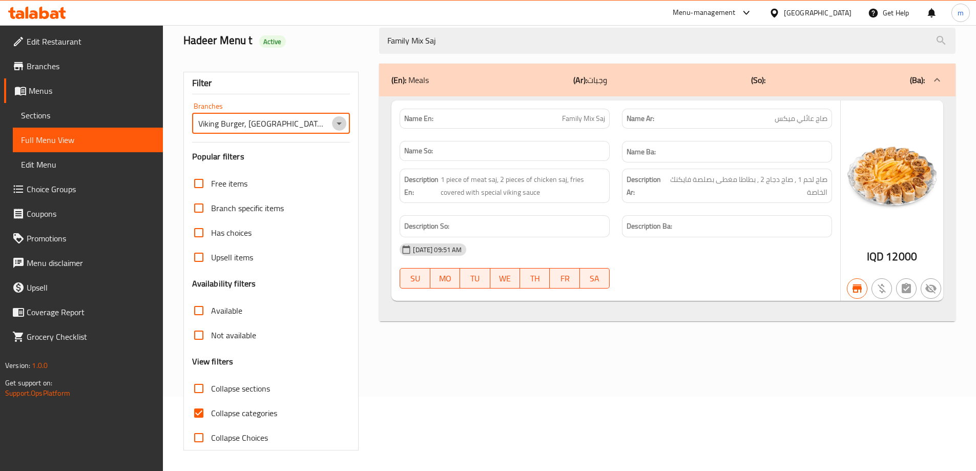
click at [340, 126] on icon "Open" at bounding box center [339, 123] width 12 height 12
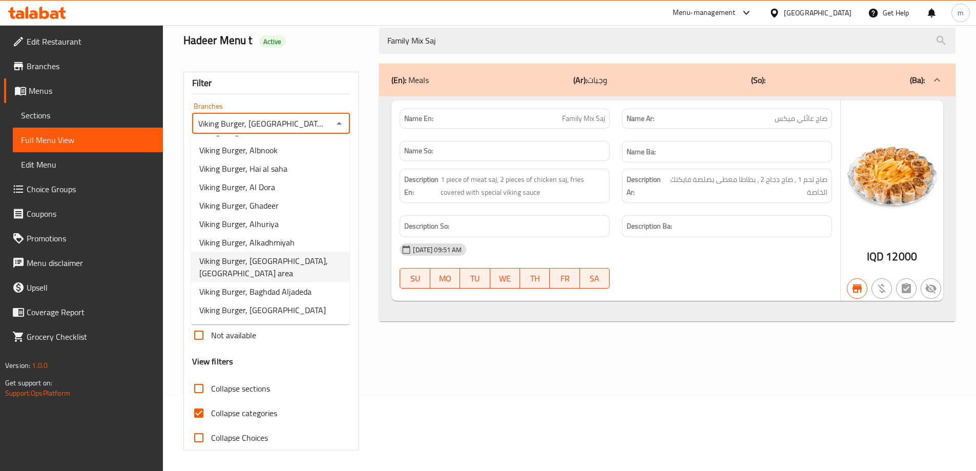
scroll to position [299, 0]
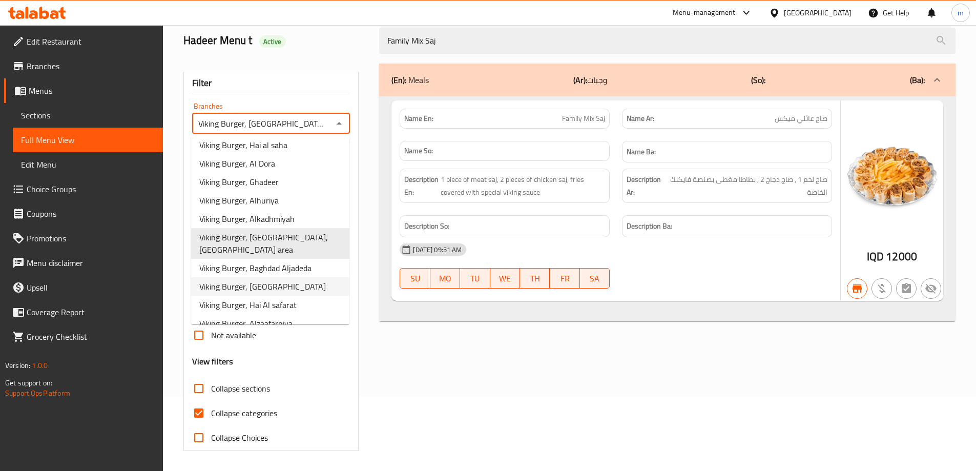
click at [291, 277] on li "Viking Burger, Alshuala" at bounding box center [270, 286] width 158 height 18
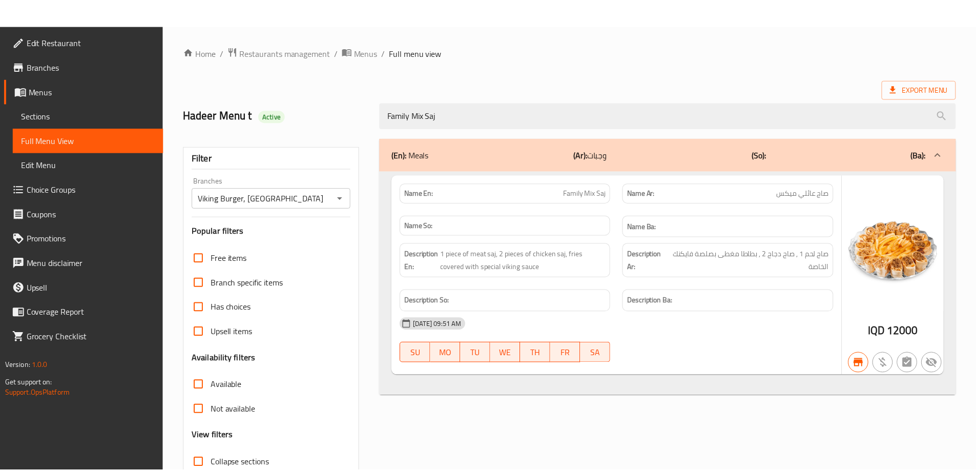
scroll to position [74, 0]
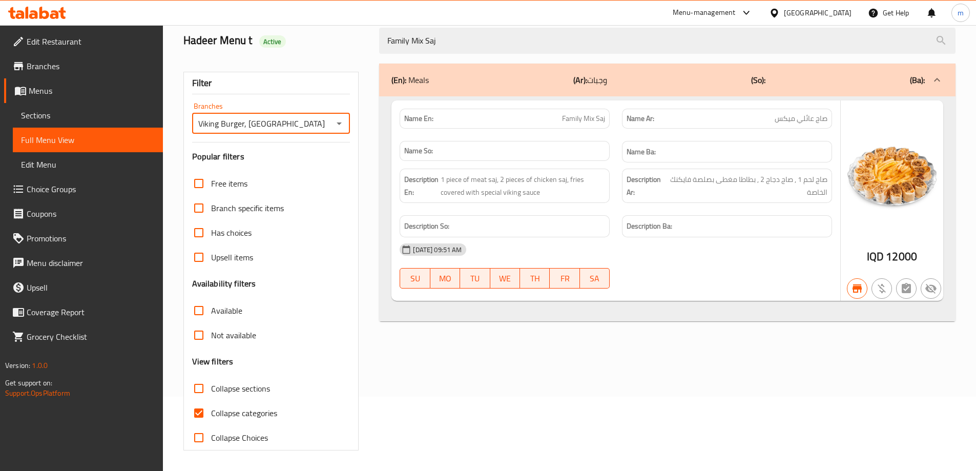
click at [341, 122] on icon "Open" at bounding box center [339, 123] width 12 height 12
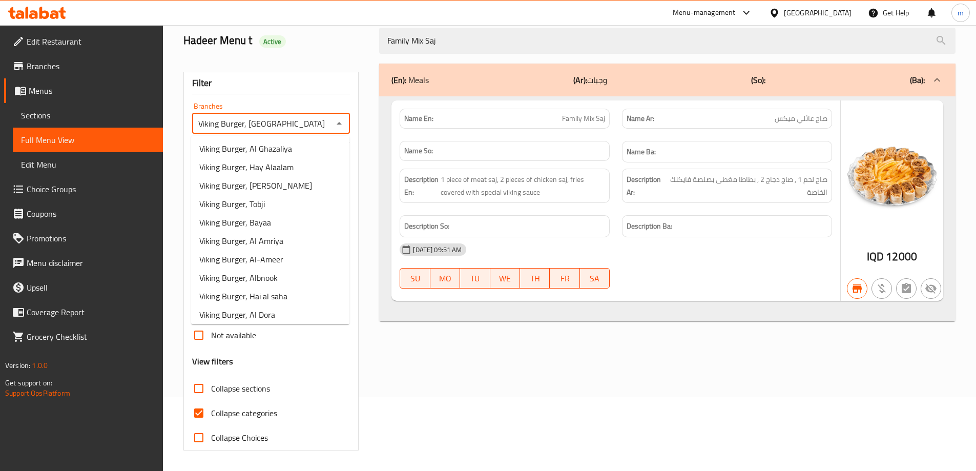
scroll to position [0, 0]
click at [284, 172] on span "Viking Burger, Hai Al Jameaa" at bounding box center [248, 167] width 98 height 12
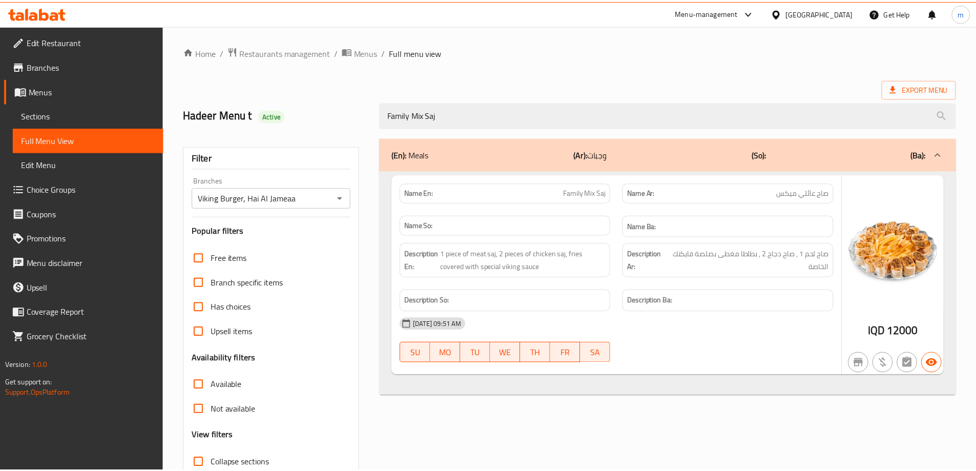
scroll to position [74, 0]
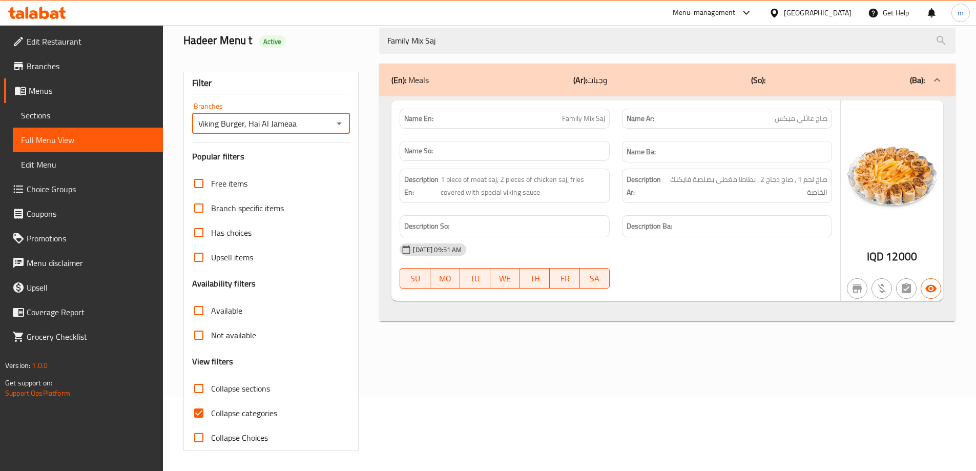
click at [338, 126] on icon "Open" at bounding box center [339, 123] width 12 height 12
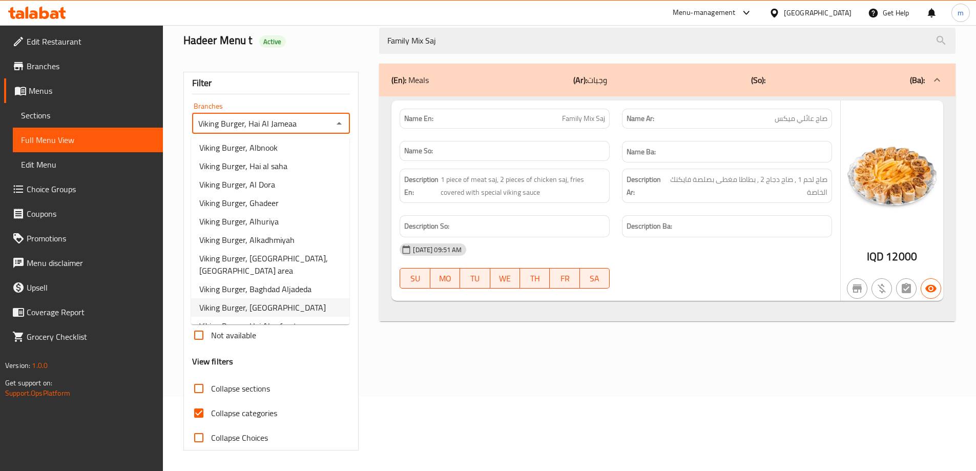
scroll to position [299, 0]
click at [288, 299] on span "Viking Burger, Hai Al safarat" at bounding box center [247, 305] width 97 height 12
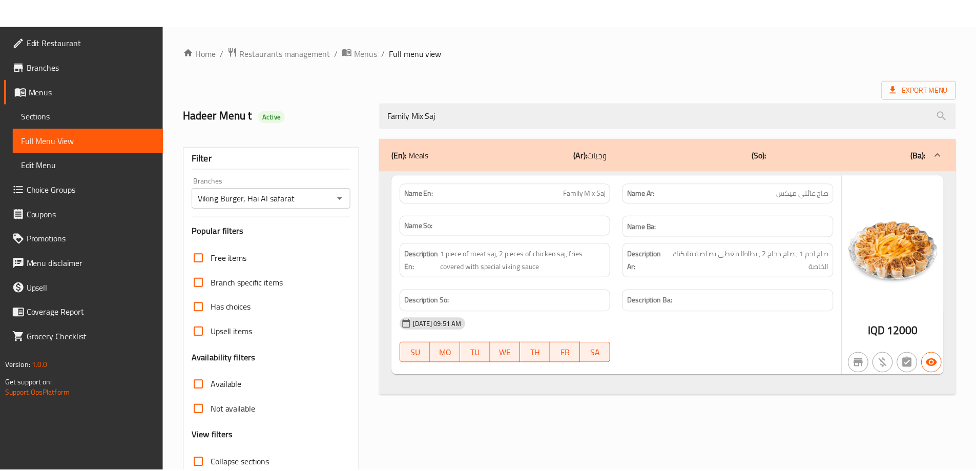
scroll to position [74, 0]
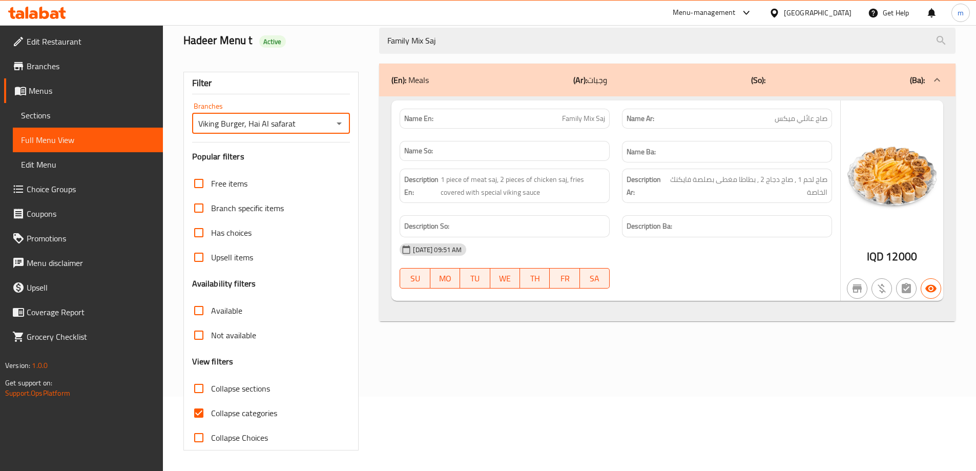
click at [346, 124] on div "Viking Burger, Hai Al safarat Branches" at bounding box center [271, 123] width 158 height 20
click at [341, 124] on icon "Open" at bounding box center [339, 123] width 12 height 12
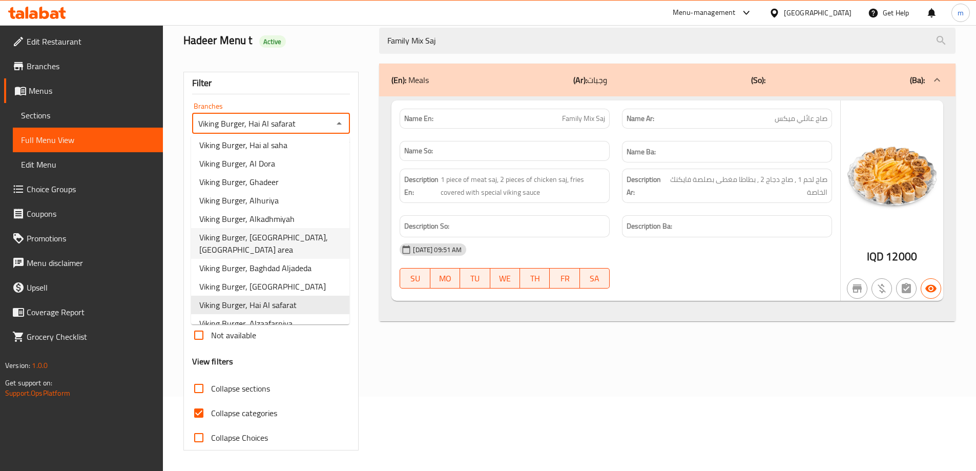
scroll to position [180, 0]
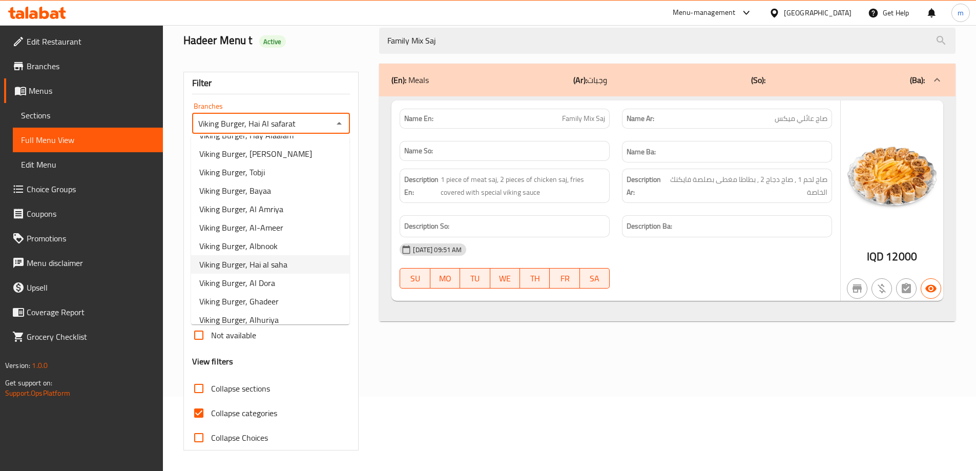
click at [265, 266] on span "Viking Burger, Hai al saha" at bounding box center [243, 264] width 88 height 12
type input "Viking Burger, Hai al saha"
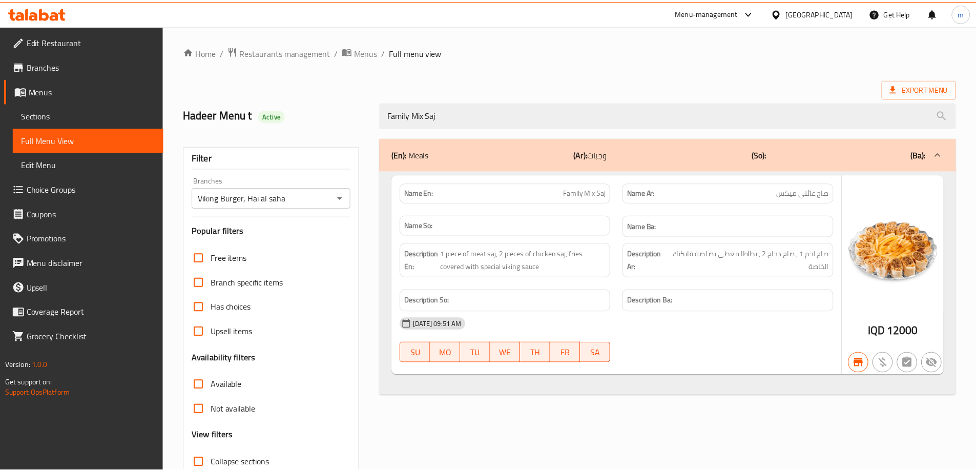
scroll to position [74, 0]
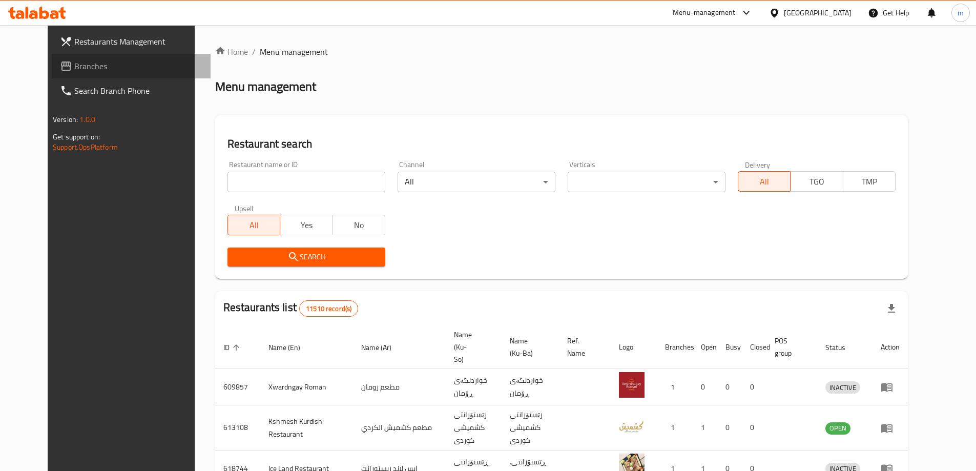
click at [74, 60] on span "Branches" at bounding box center [138, 66] width 128 height 12
